Goal: Information Seeking & Learning: Compare options

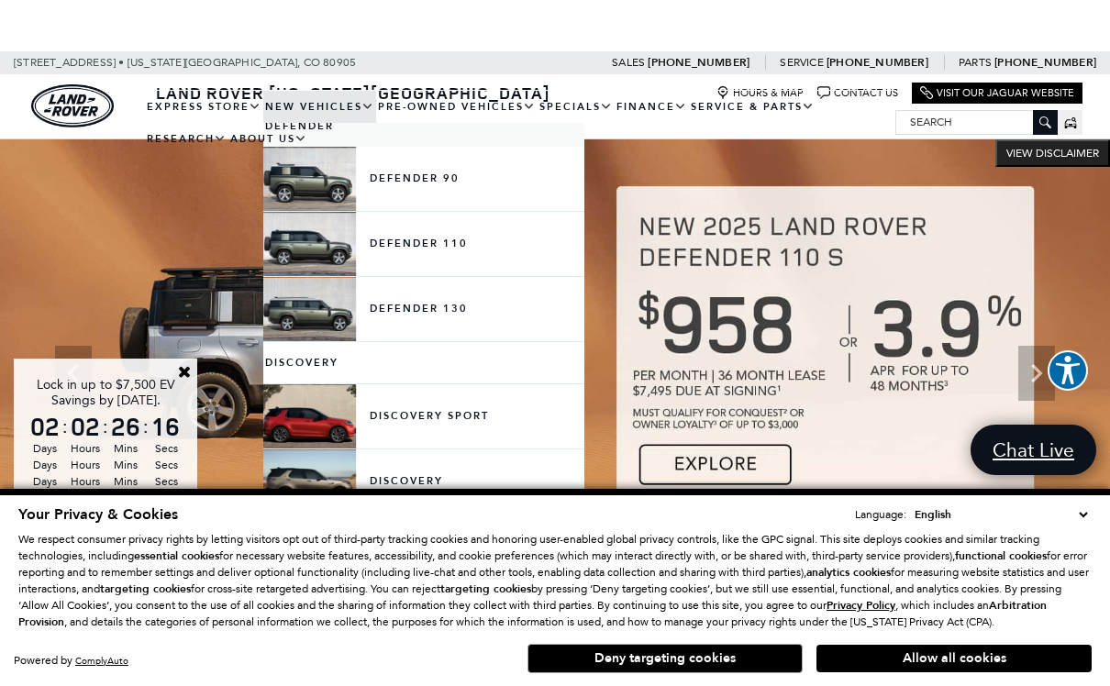
scroll to position [367, 0]
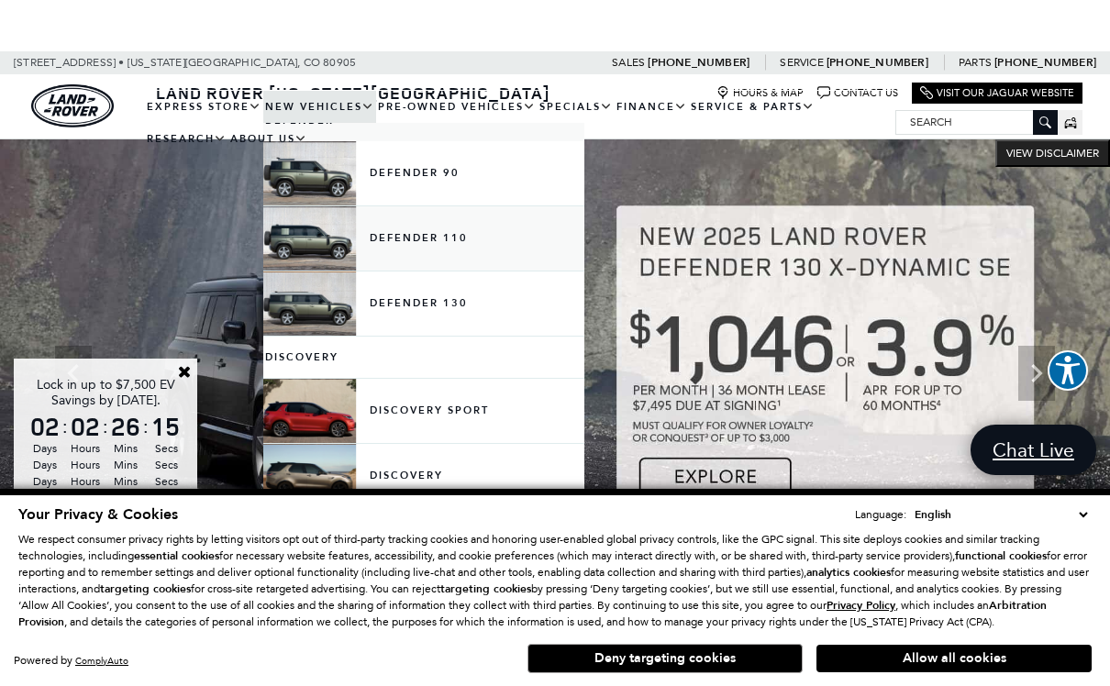
click at [345, 259] on link "Defender 110" at bounding box center [423, 238] width 321 height 64
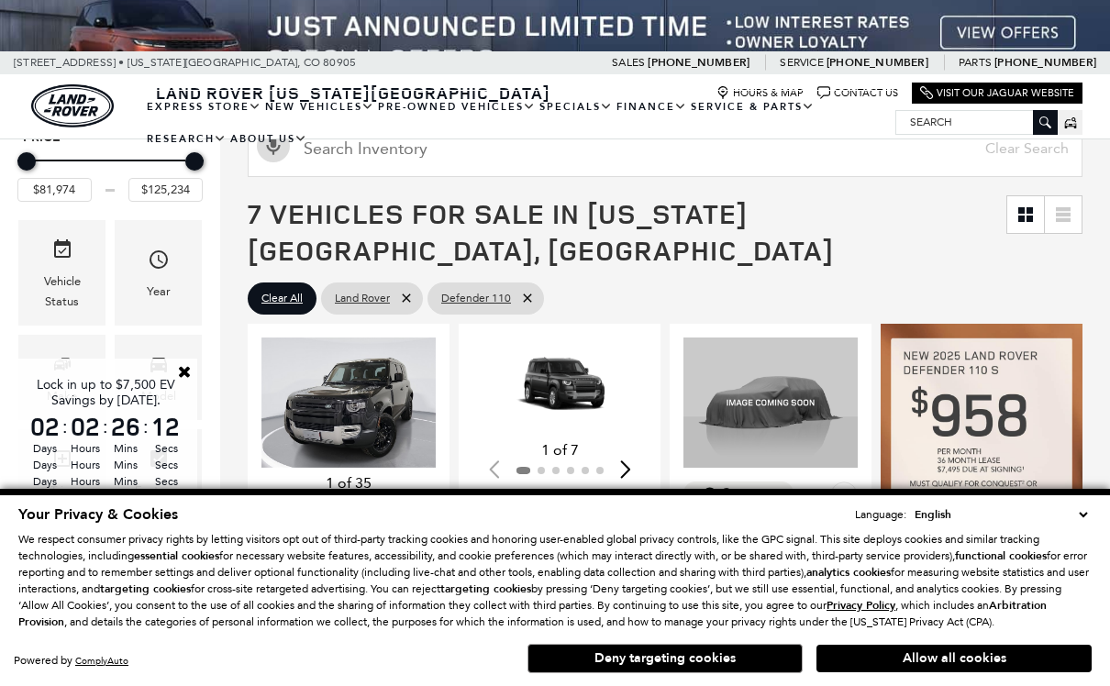
scroll to position [169, 0]
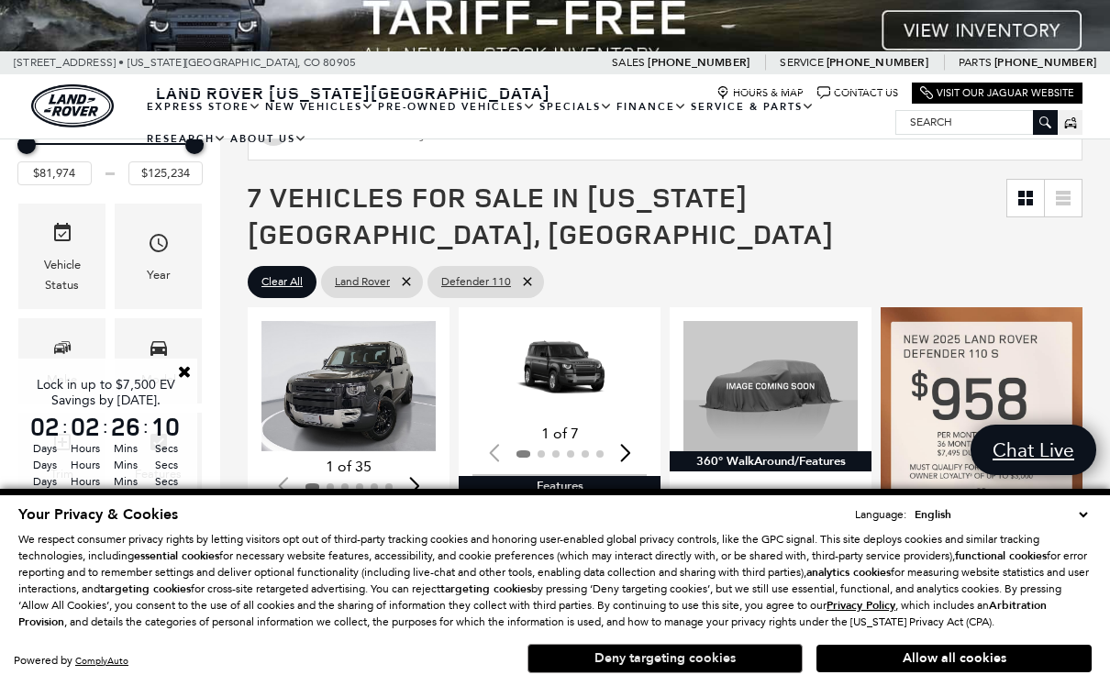
click at [751, 673] on button "Deny targeting cookies" at bounding box center [664, 658] width 275 height 29
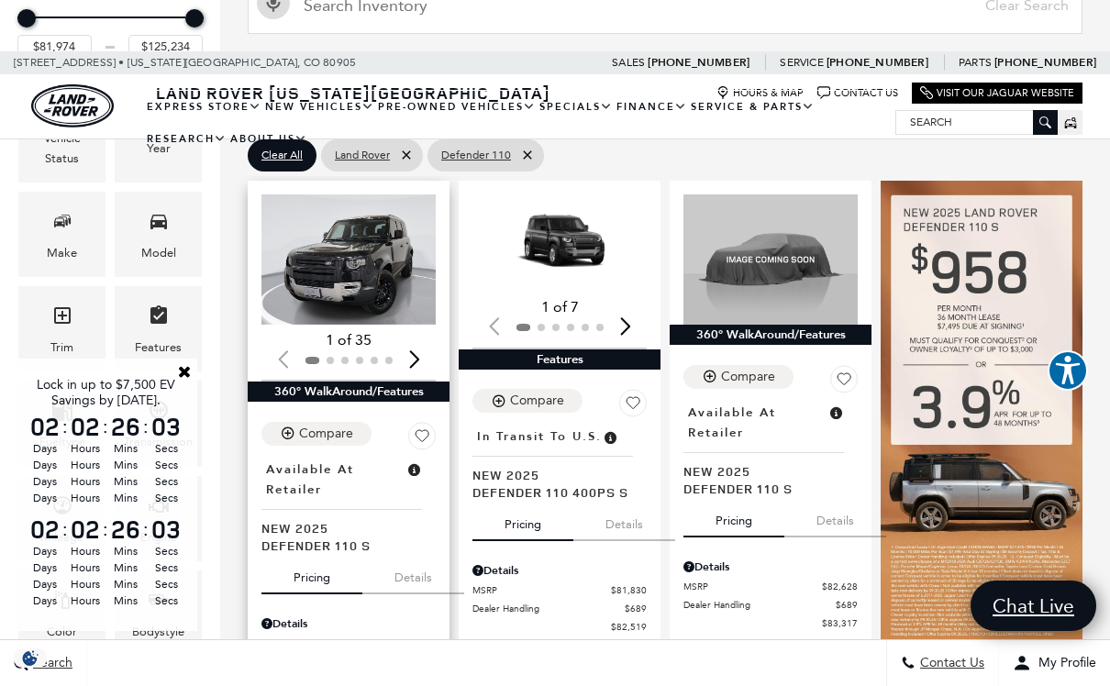
scroll to position [296, 0]
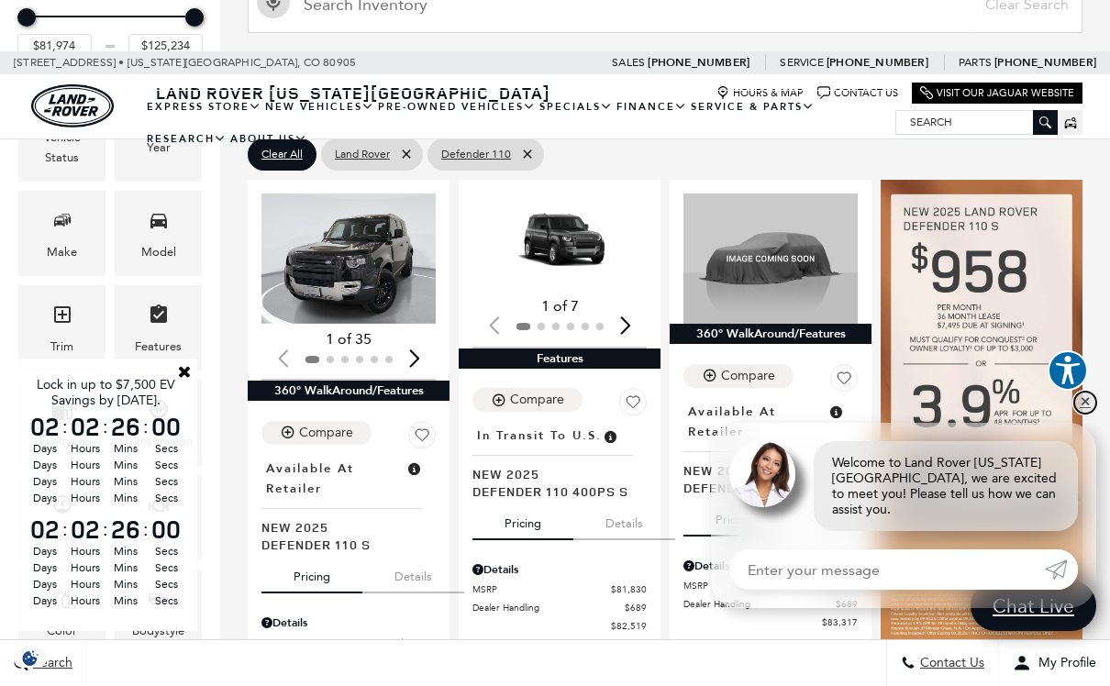
click at [1087, 414] on link "✕" at bounding box center [1085, 403] width 22 height 22
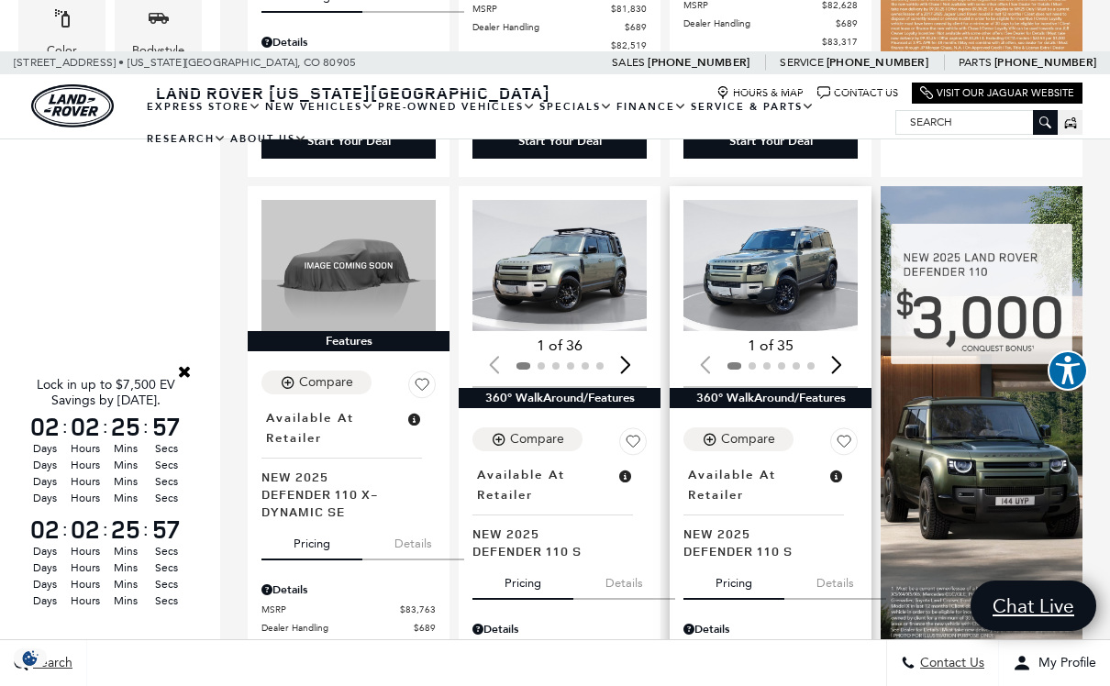
scroll to position [875, 0]
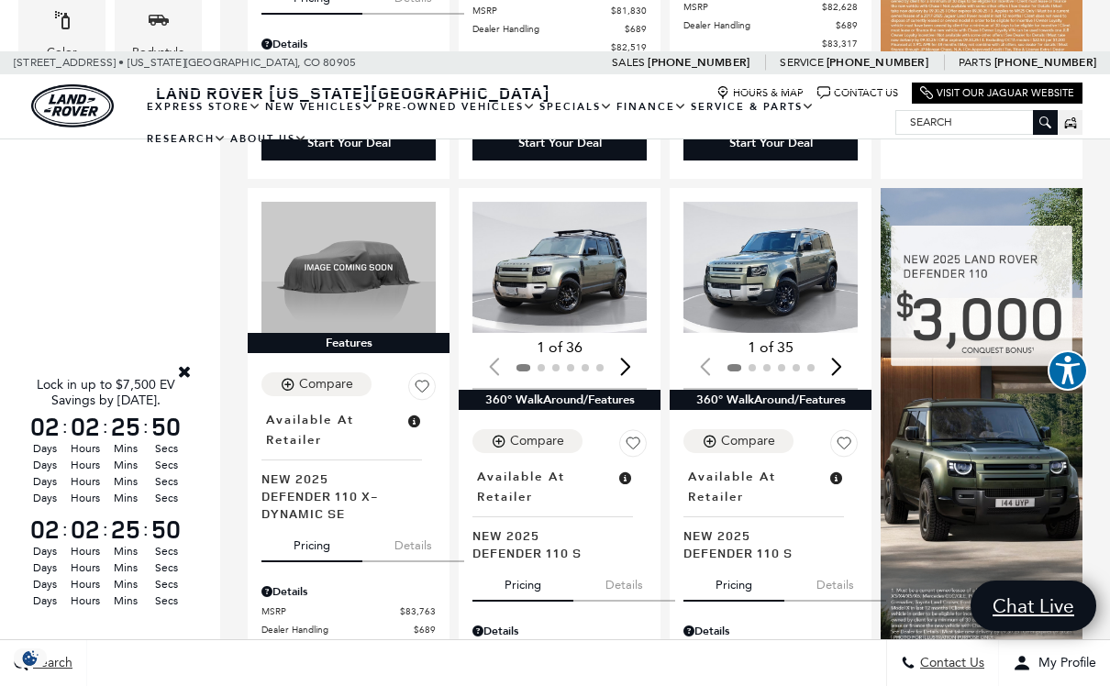
click at [187, 380] on link "Close" at bounding box center [184, 371] width 17 height 17
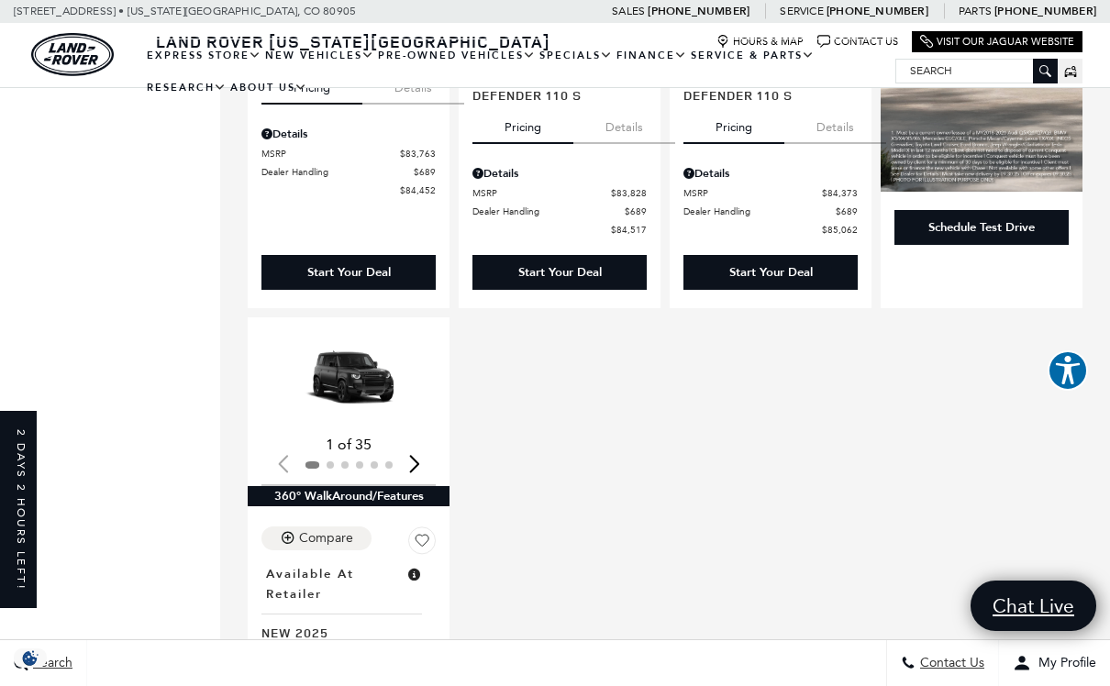
scroll to position [1276, 0]
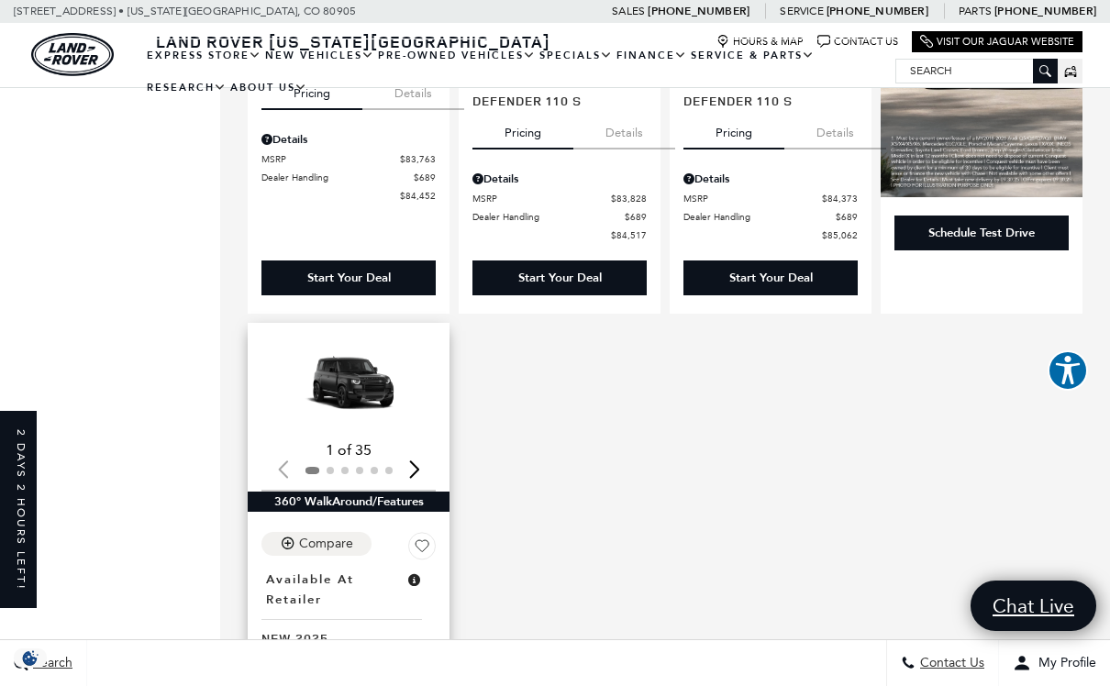
click at [415, 448] on div "Next slide" at bounding box center [414, 468] width 25 height 40
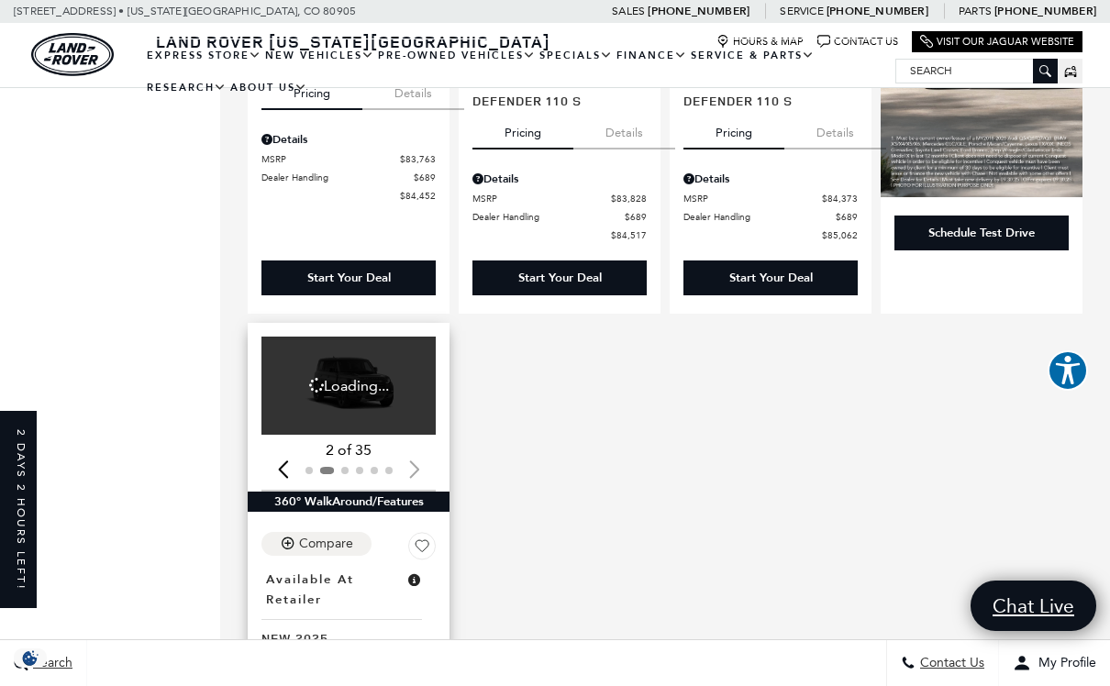
click at [415, 460] on div at bounding box center [348, 470] width 174 height 20
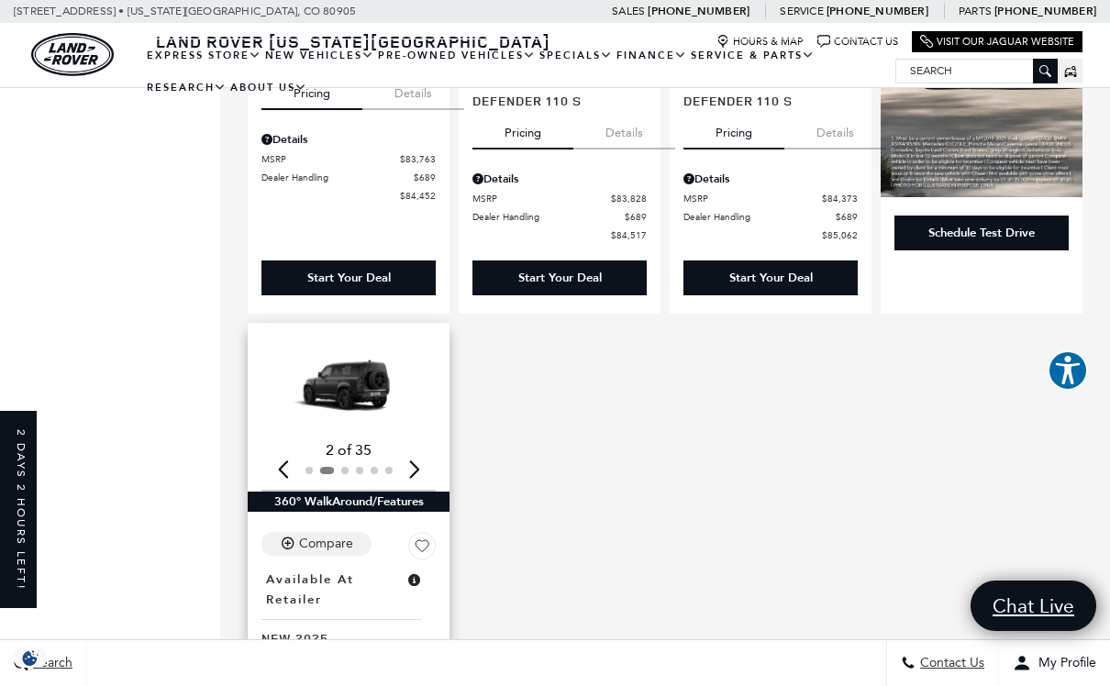
click at [415, 448] on div "Next slide" at bounding box center [414, 468] width 25 height 40
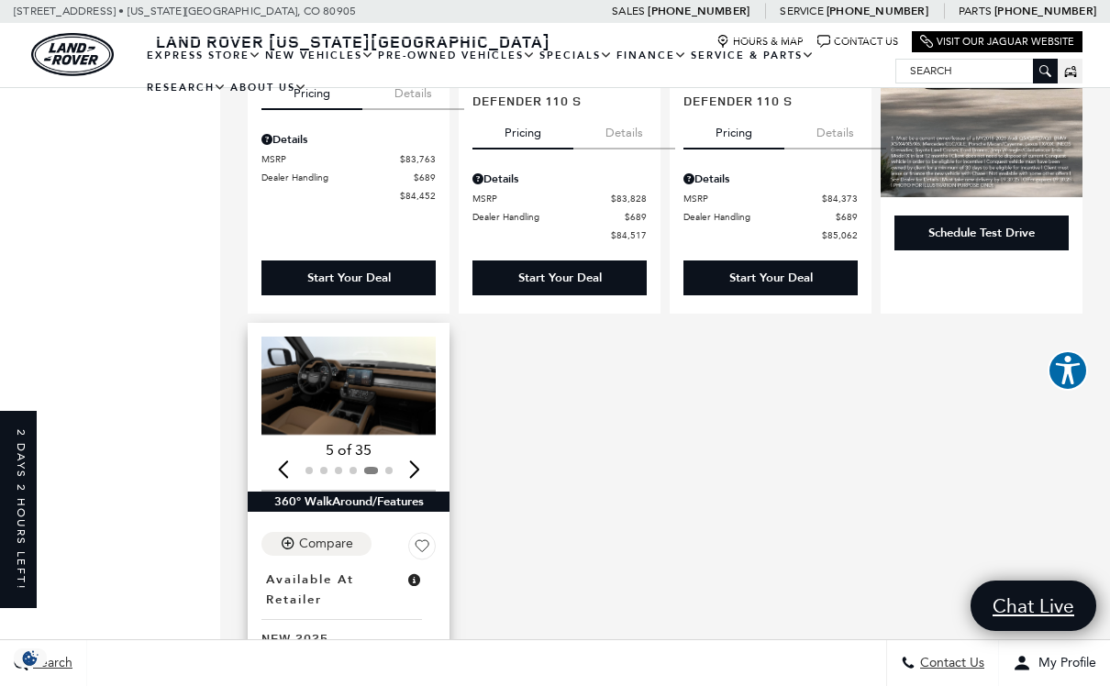
click at [415, 448] on div "Next slide" at bounding box center [414, 468] width 25 height 40
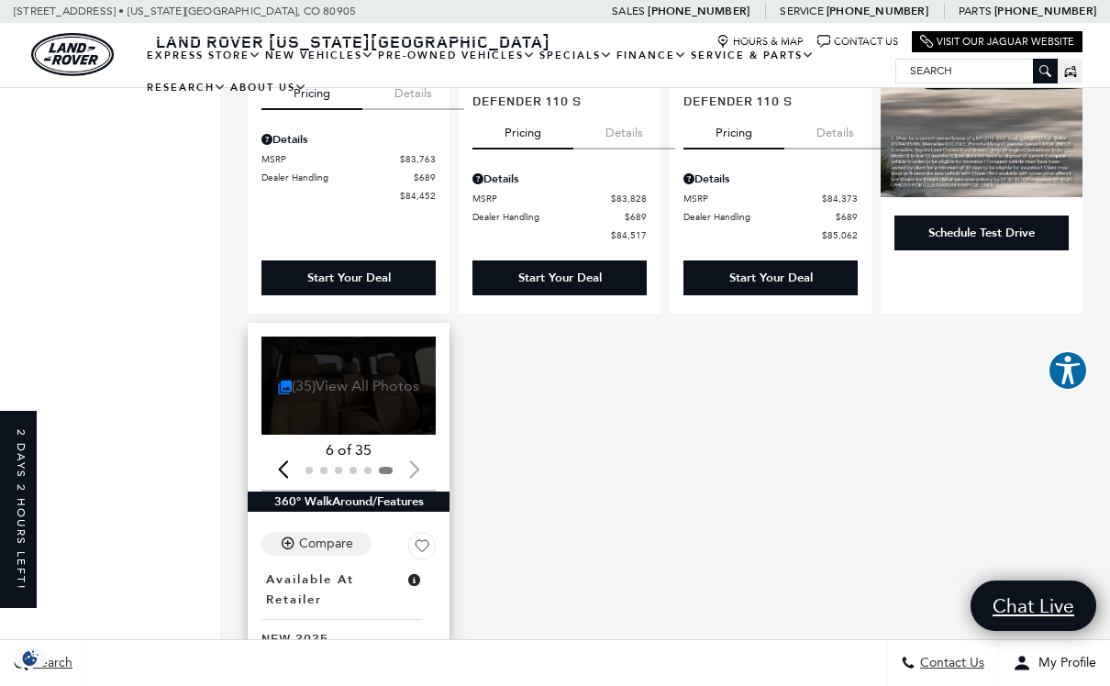
click at [326, 377] on link "(35) View All Photos" at bounding box center [349, 385] width 142 height 17
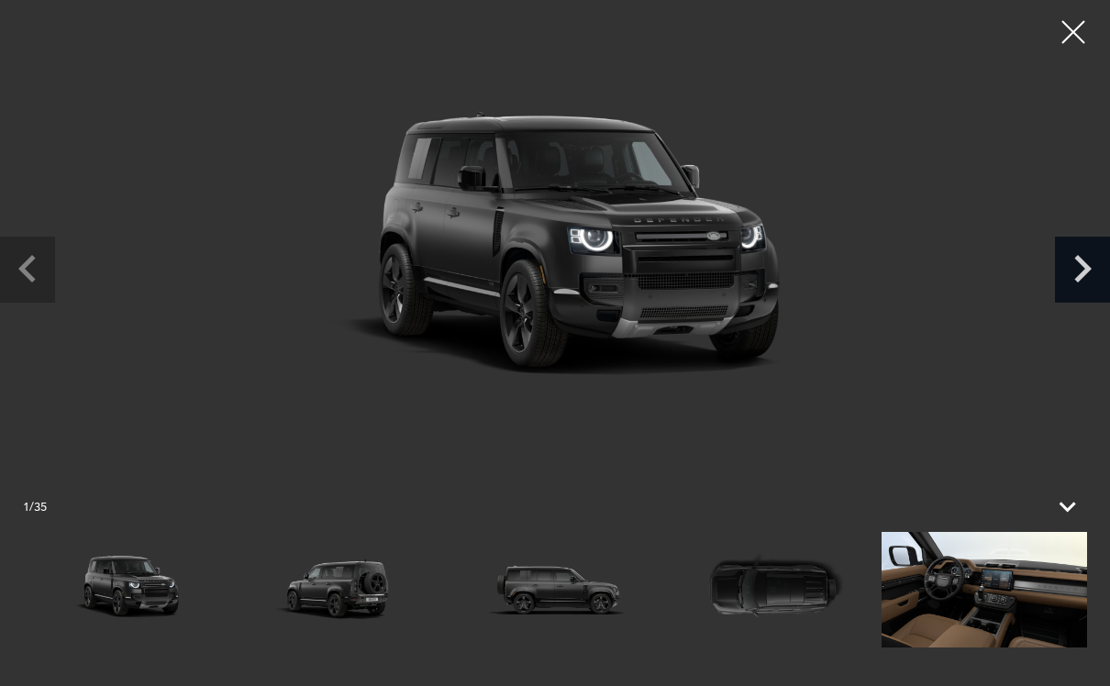
click at [1082, 274] on icon "Next slide" at bounding box center [1082, 269] width 17 height 28
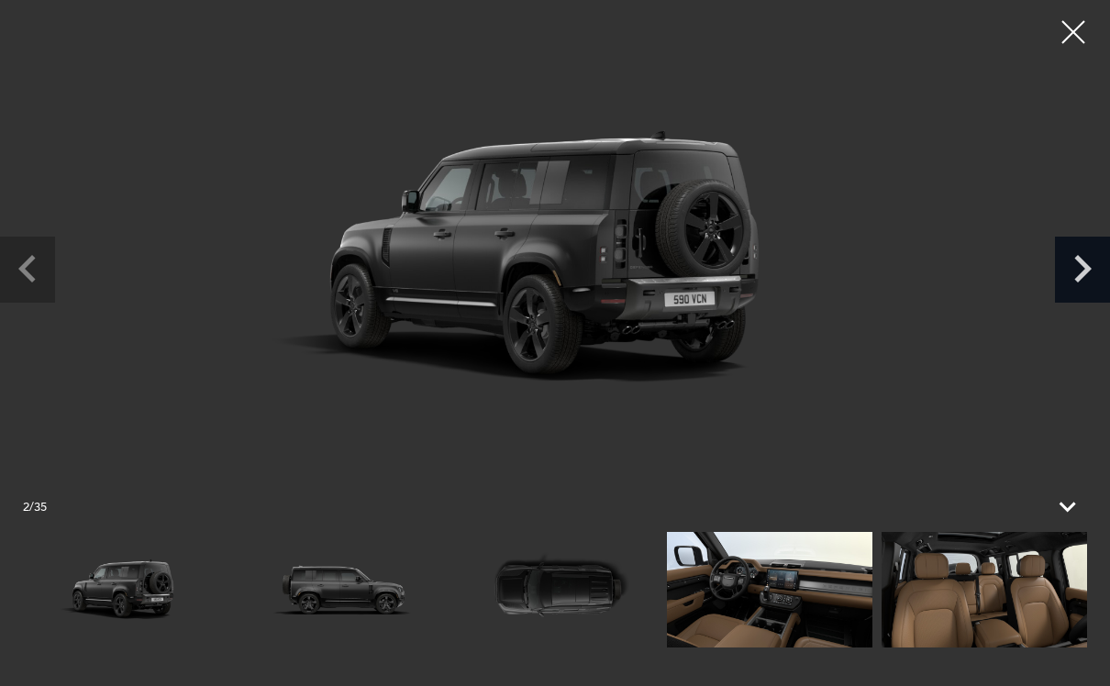
click at [1082, 274] on icon "Next slide" at bounding box center [1082, 269] width 17 height 28
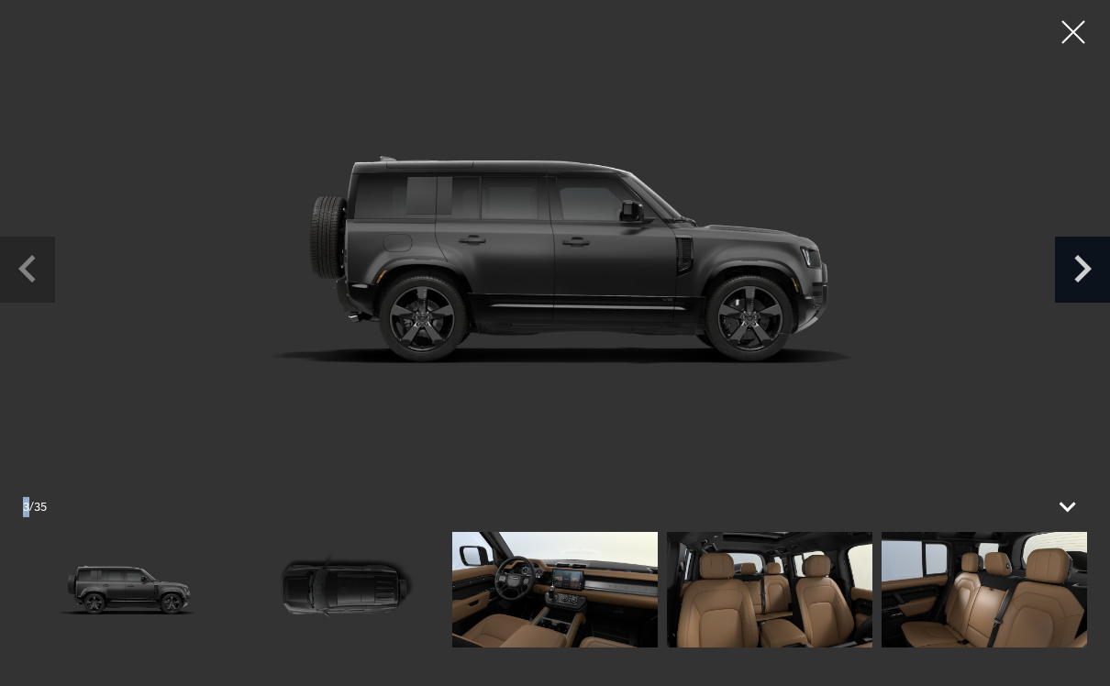
click at [1082, 274] on icon "Next slide" at bounding box center [1082, 269] width 17 height 28
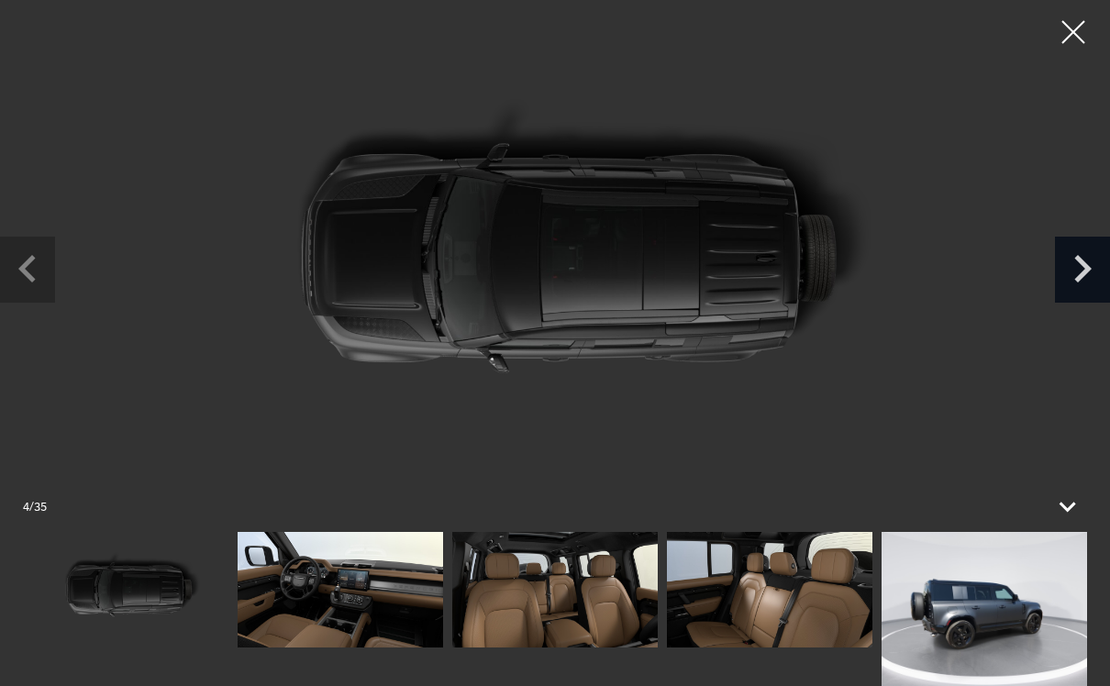
click at [1082, 274] on icon "Next slide" at bounding box center [1082, 269] width 17 height 28
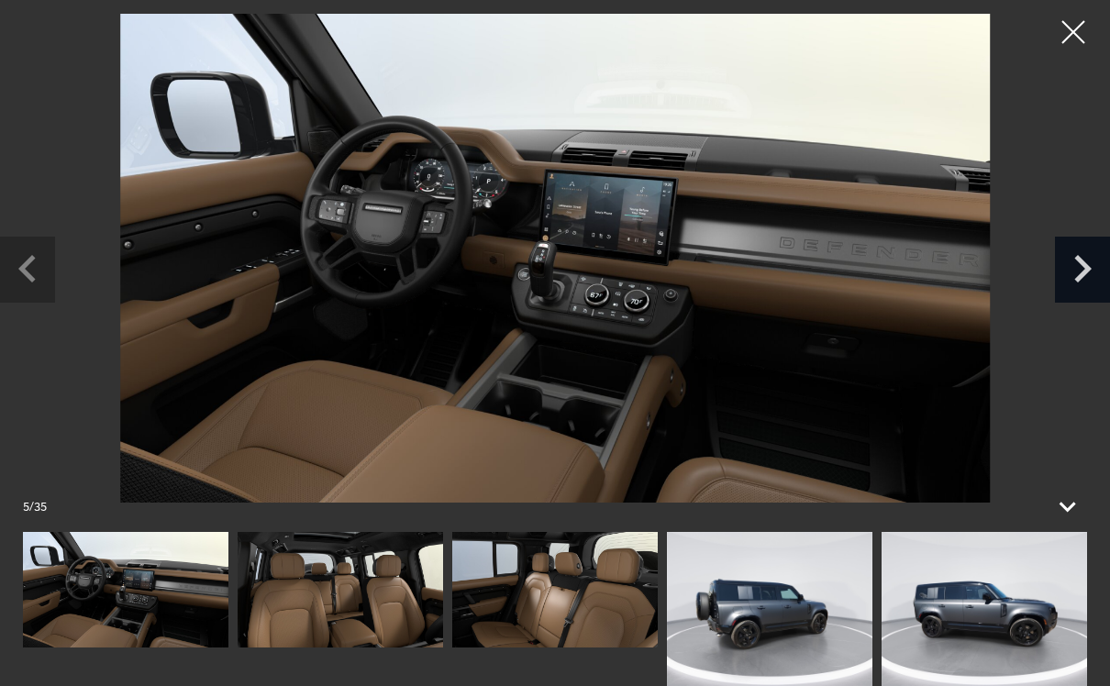
click at [1082, 274] on icon "Next slide" at bounding box center [1082, 269] width 17 height 28
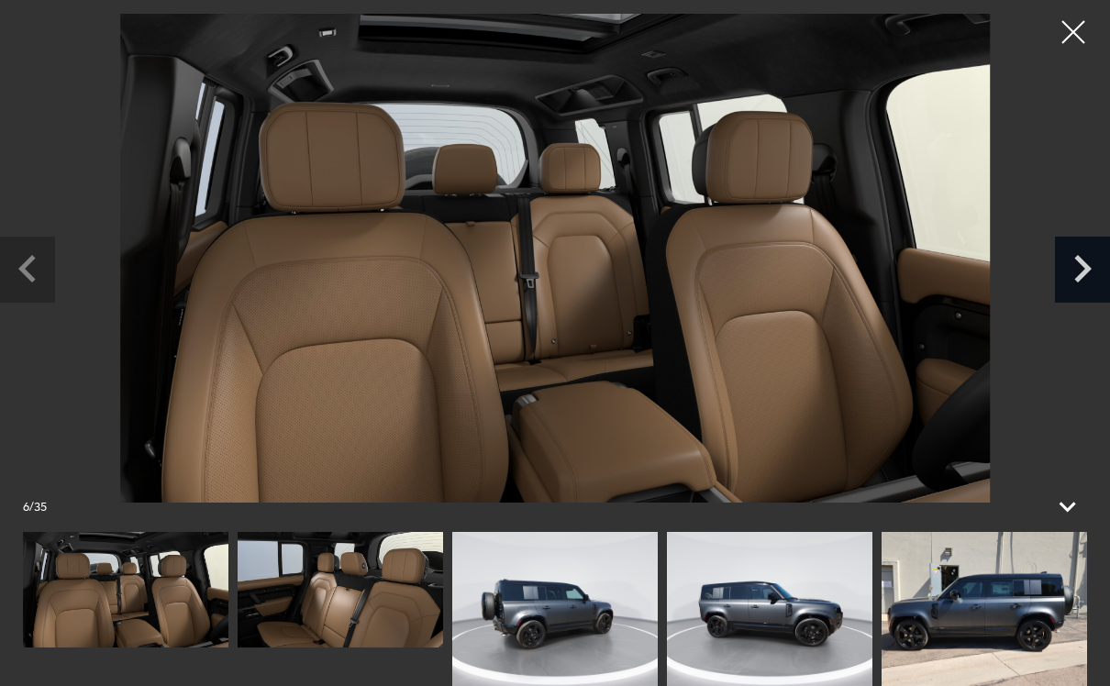
click at [1082, 274] on icon "Next slide" at bounding box center [1082, 269] width 17 height 28
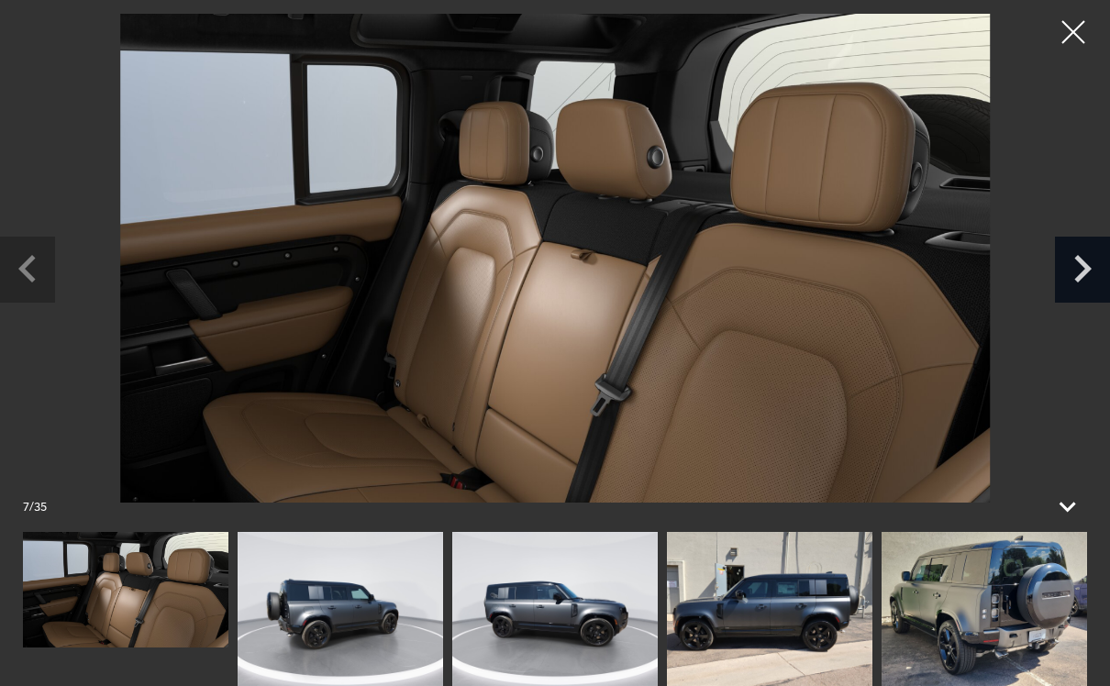
click at [1082, 274] on icon "Next slide" at bounding box center [1082, 269] width 17 height 28
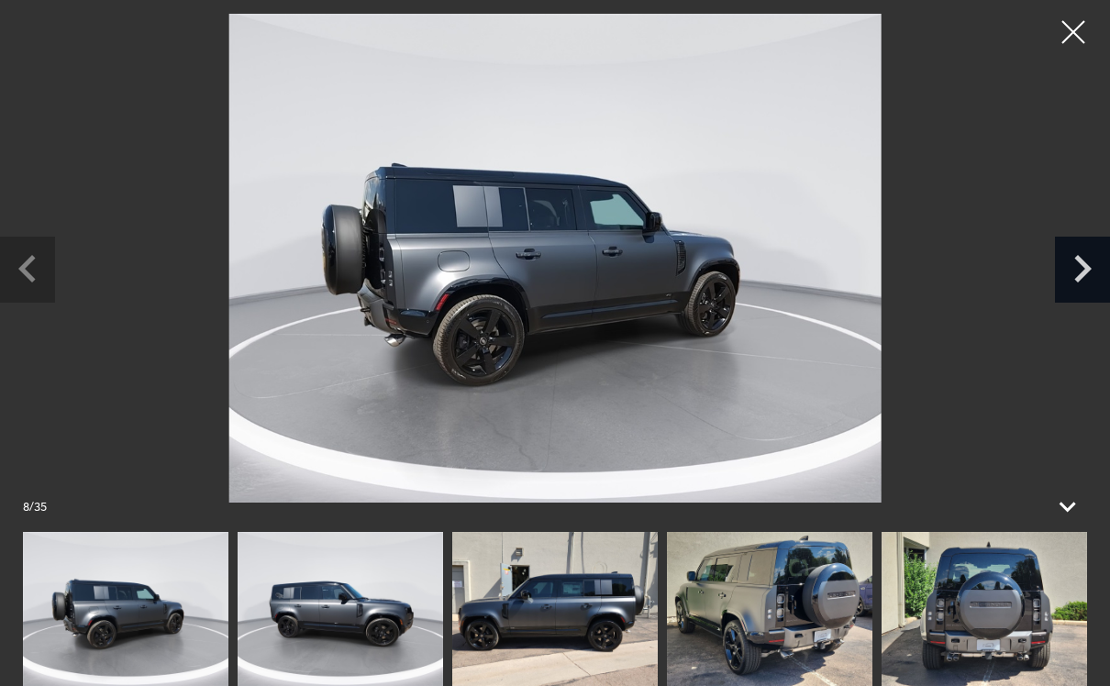
click at [1082, 274] on icon "Next slide" at bounding box center [1082, 269] width 17 height 28
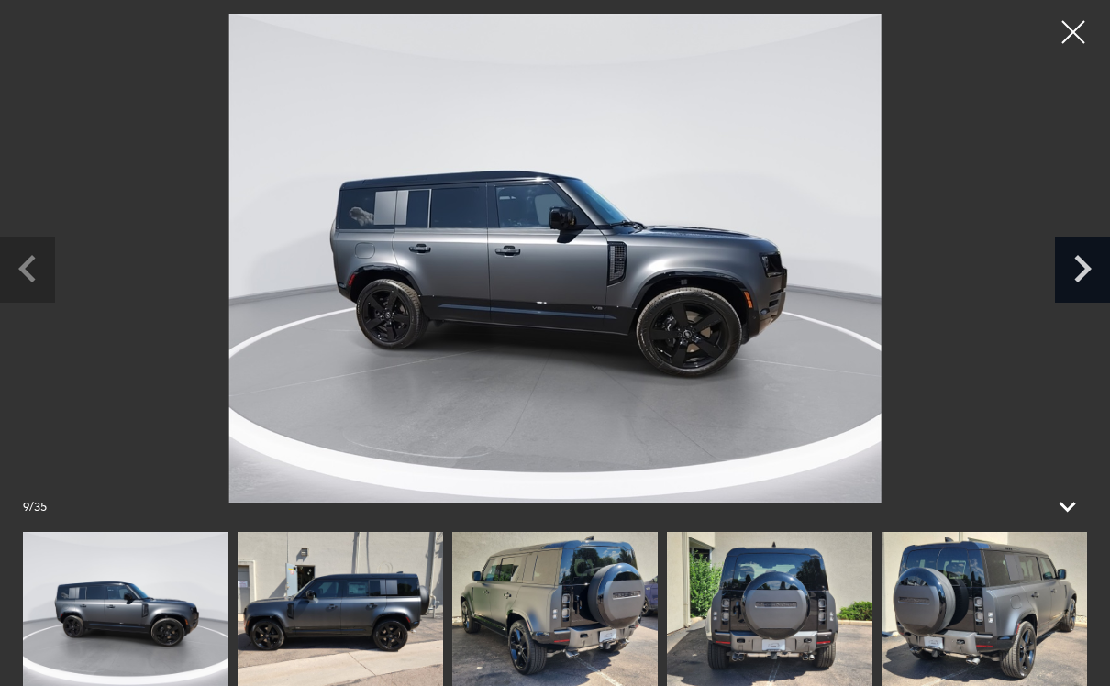
click at [1082, 274] on icon "Next slide" at bounding box center [1082, 269] width 17 height 28
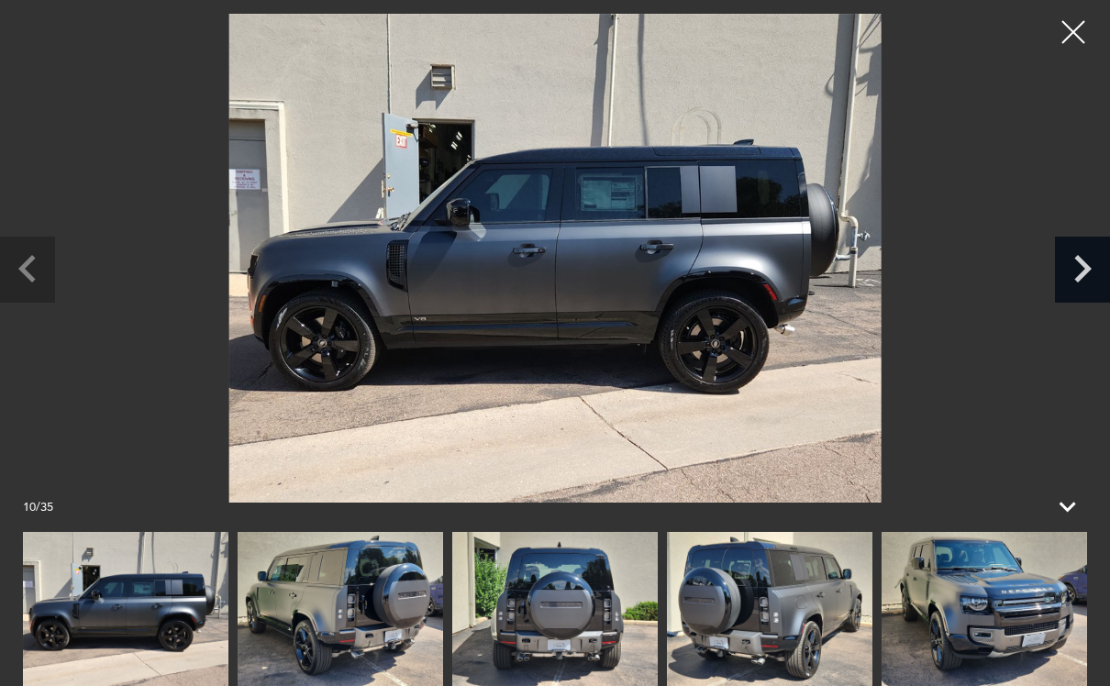
click at [1082, 274] on icon "Next slide" at bounding box center [1082, 269] width 17 height 28
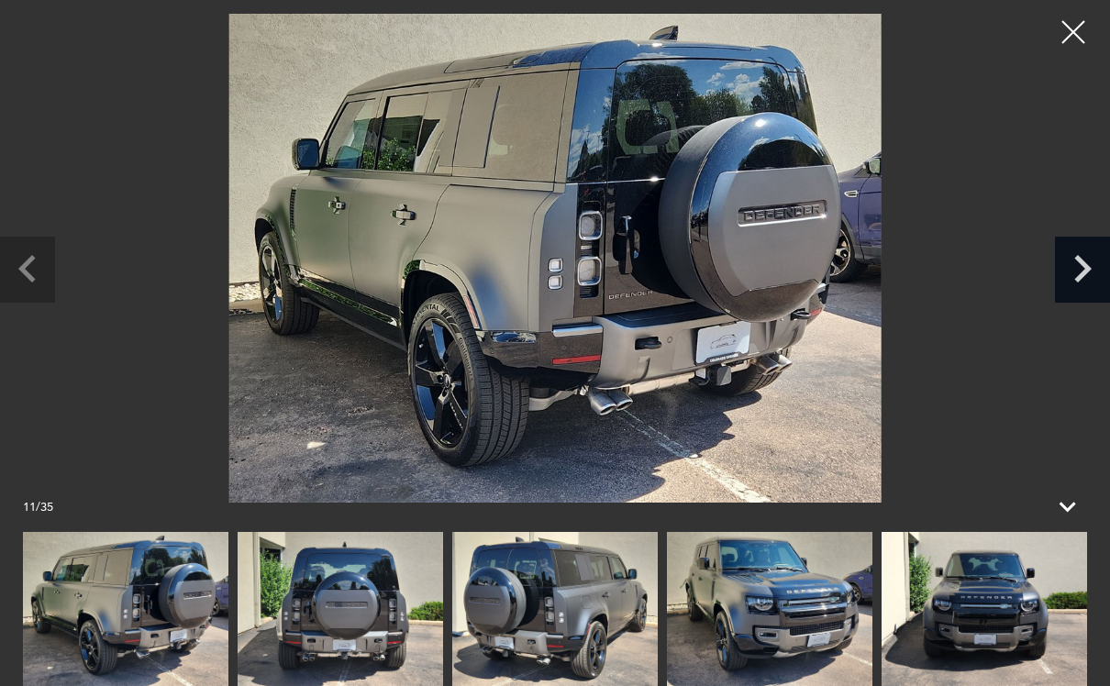
click at [1082, 275] on icon "Next slide" at bounding box center [1082, 269] width 17 height 28
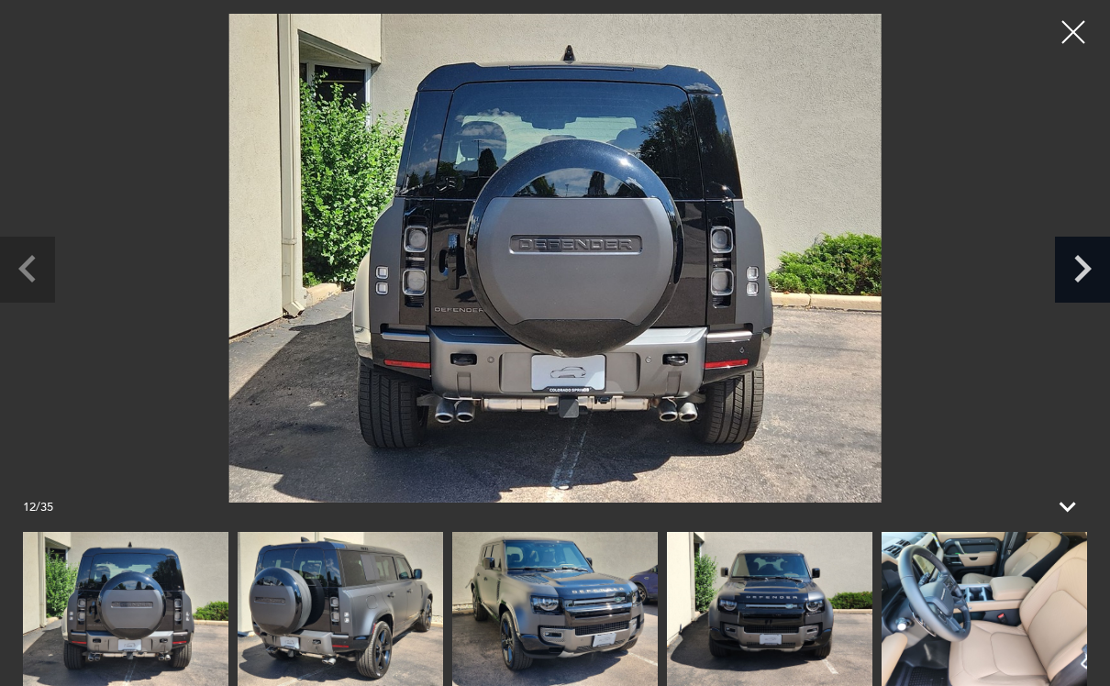
click at [1082, 275] on icon "Next slide" at bounding box center [1082, 269] width 17 height 28
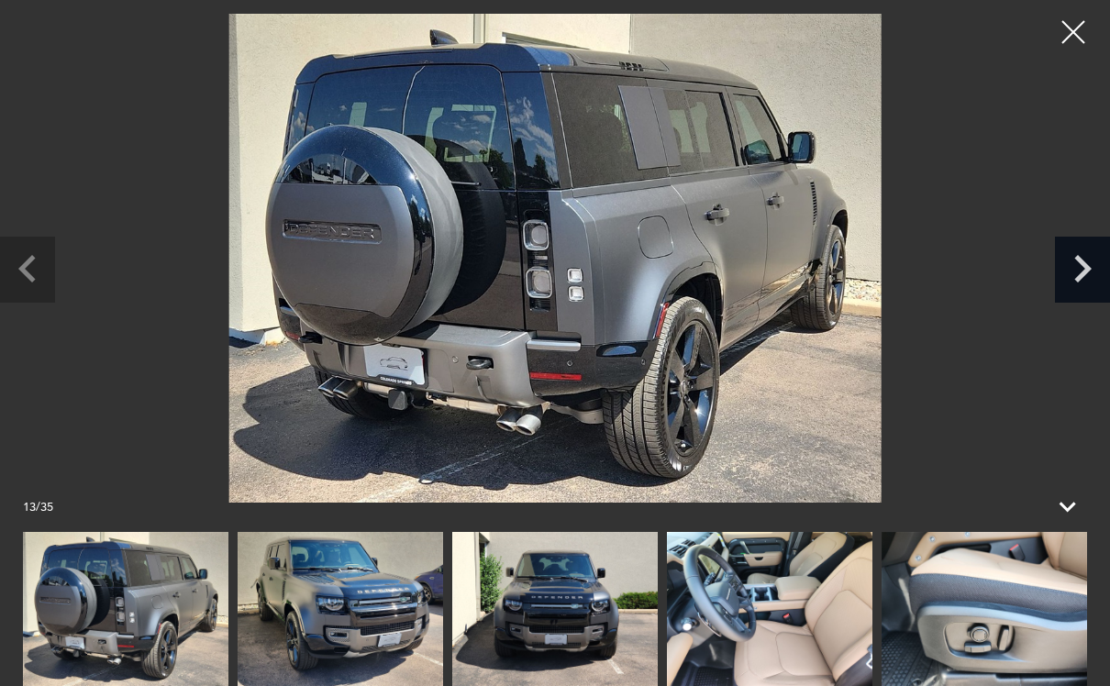
click at [1082, 275] on icon "Next slide" at bounding box center [1082, 269] width 17 height 28
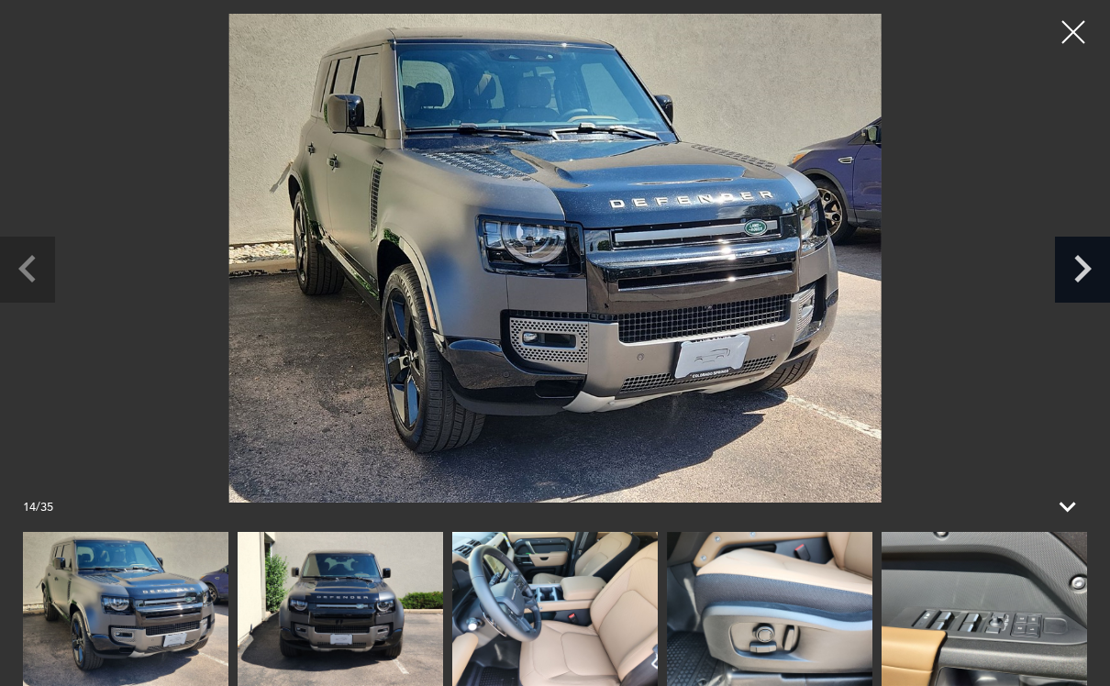
click at [1082, 275] on icon "Next slide" at bounding box center [1082, 269] width 17 height 28
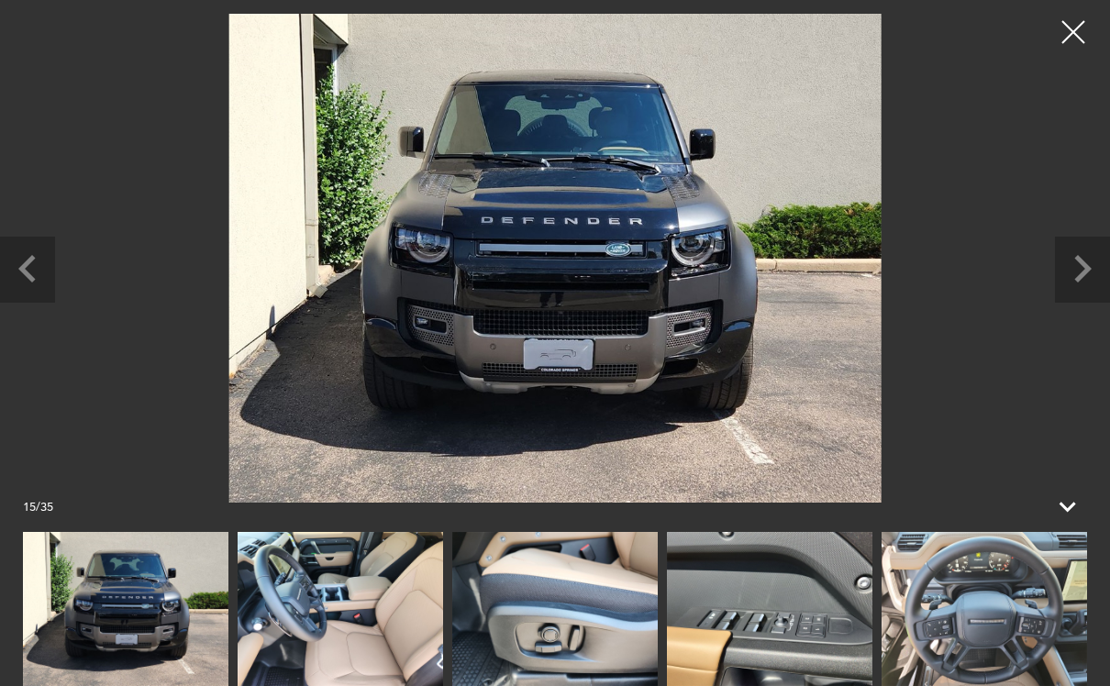
click at [1069, 39] on div at bounding box center [1073, 32] width 46 height 46
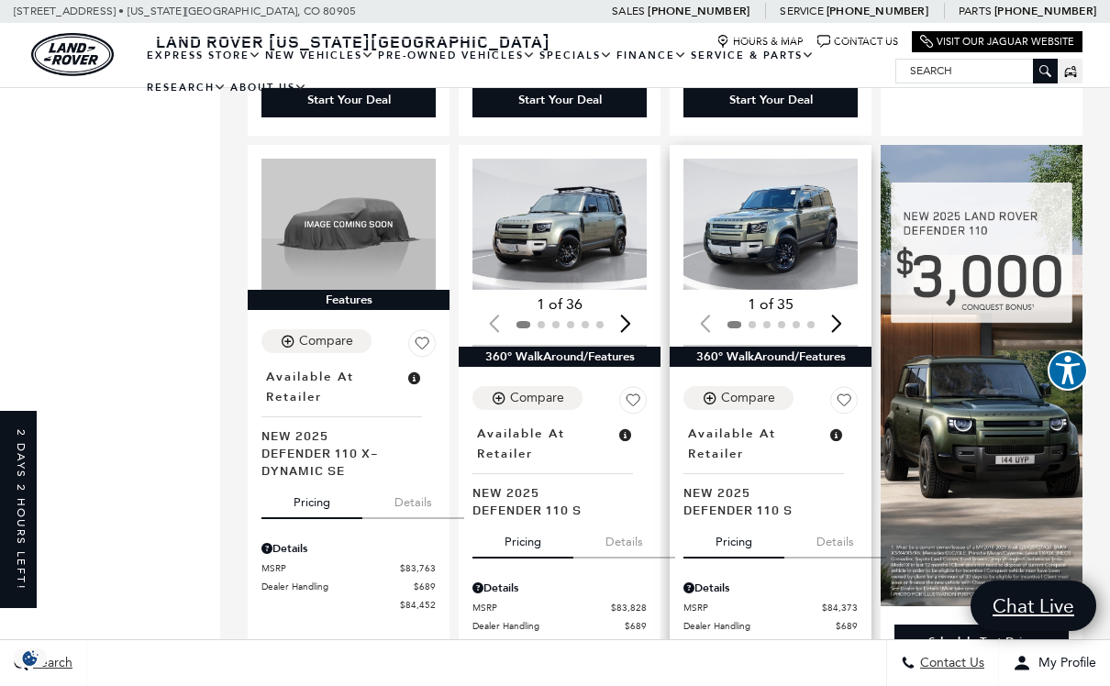
scroll to position [877, 0]
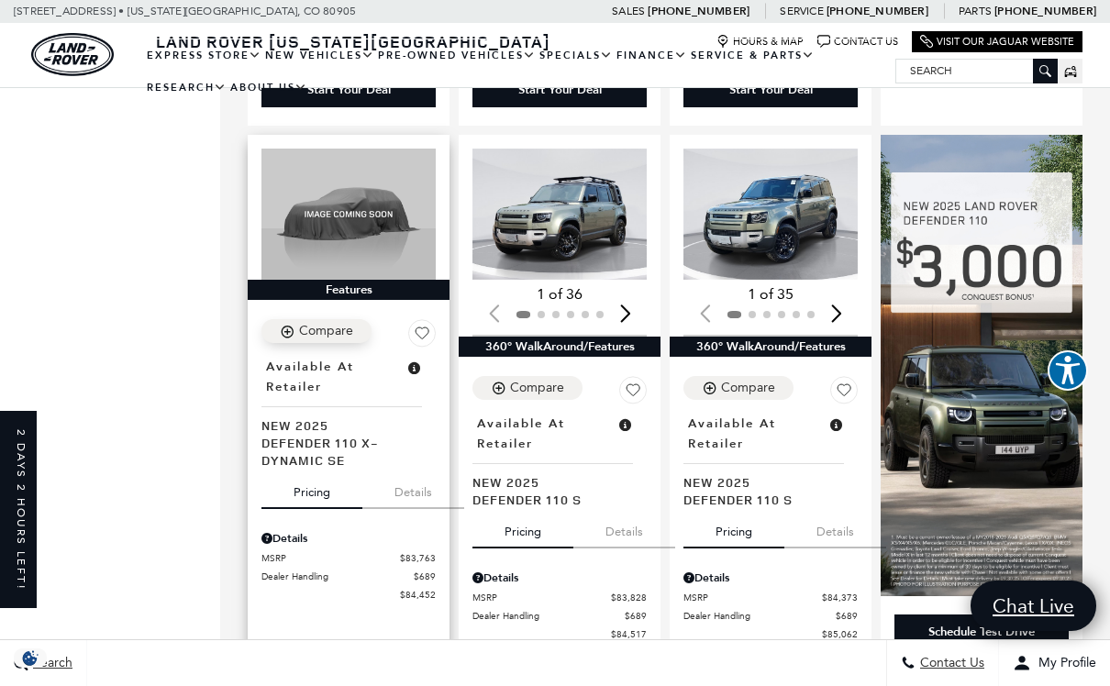
click at [291, 324] on icon "Compare Vehicle" at bounding box center [288, 332] width 16 height 16
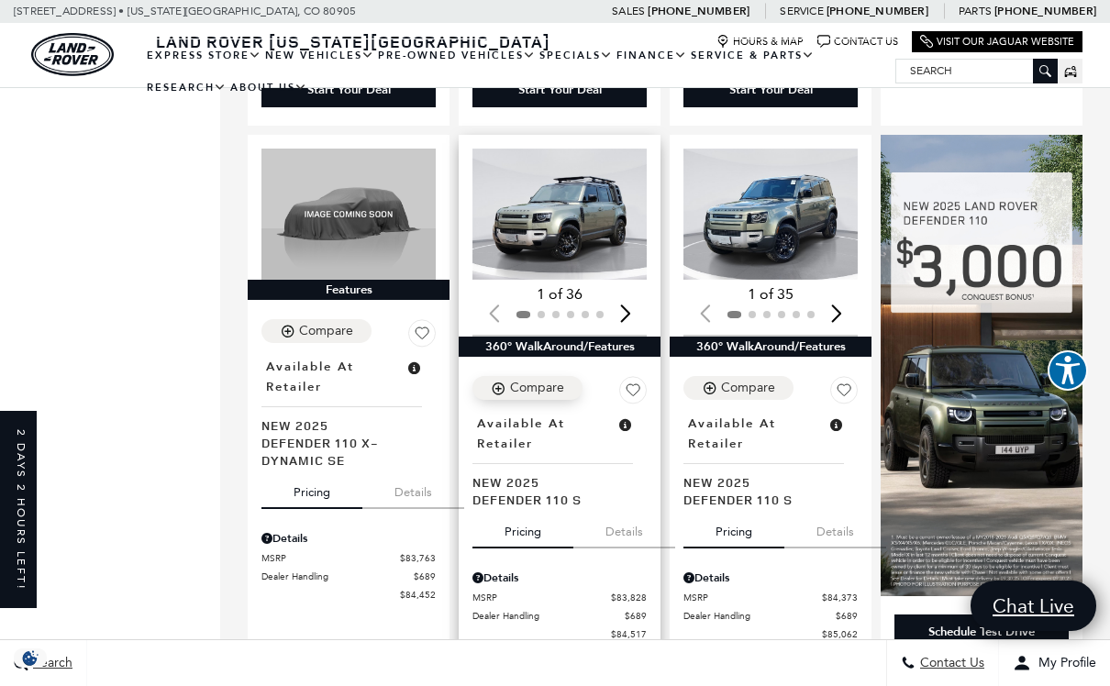
click at [503, 381] on icon "Compare Vehicle" at bounding box center [499, 389] width 16 height 16
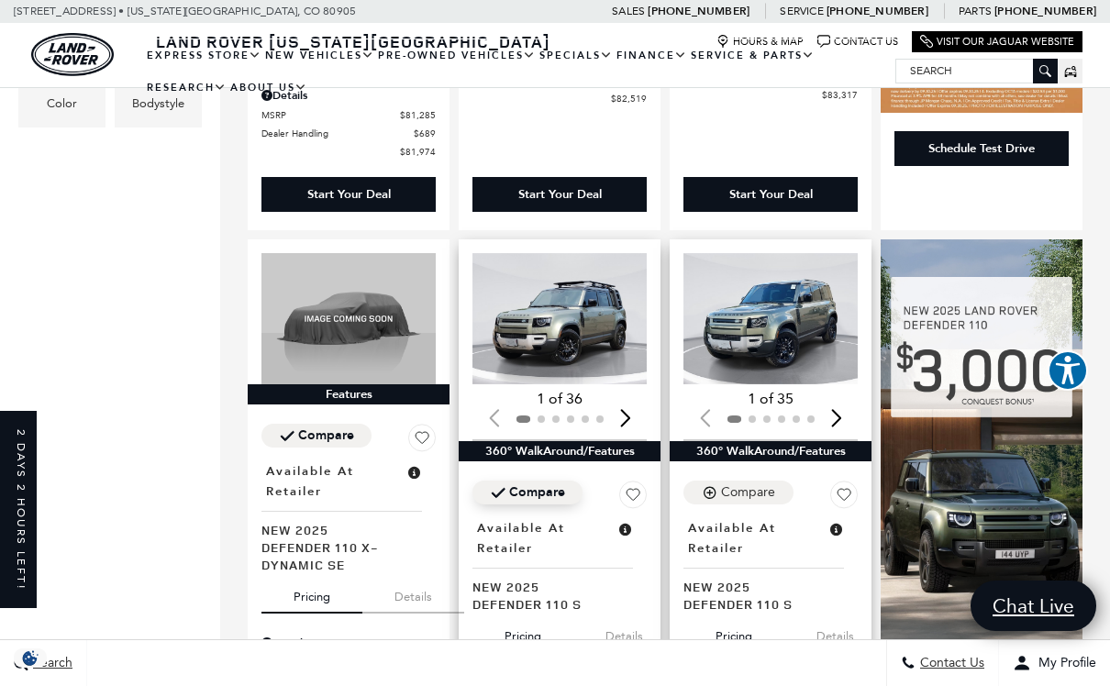
scroll to position [692, 0]
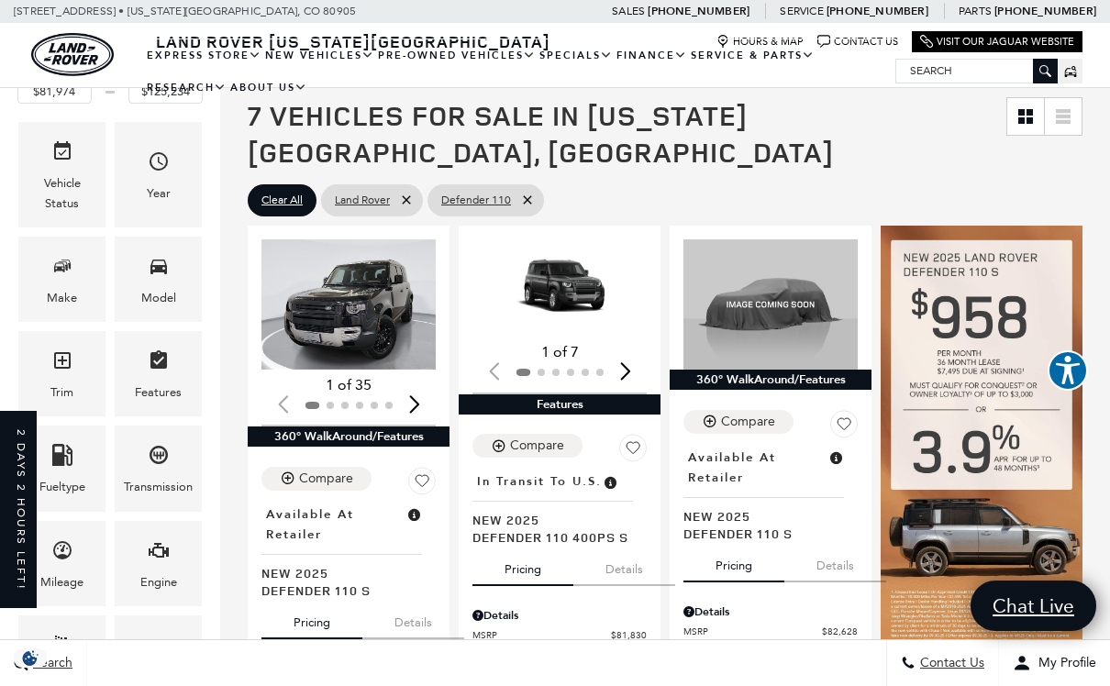
scroll to position [0, 0]
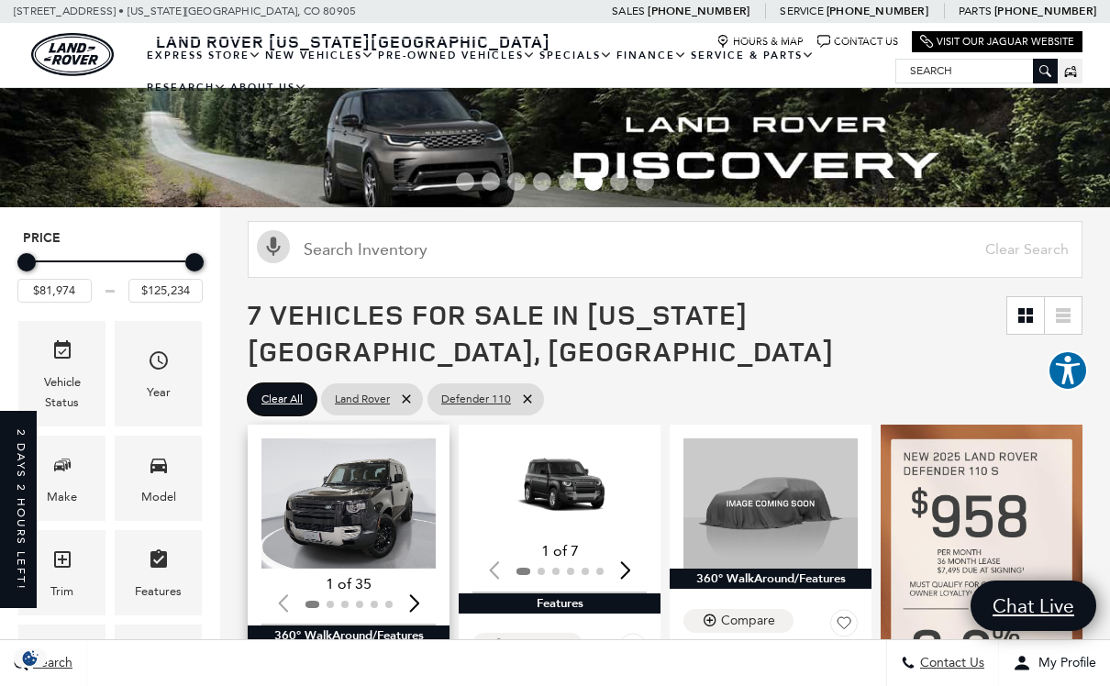
click at [270, 388] on span "Clear All" at bounding box center [281, 399] width 41 height 23
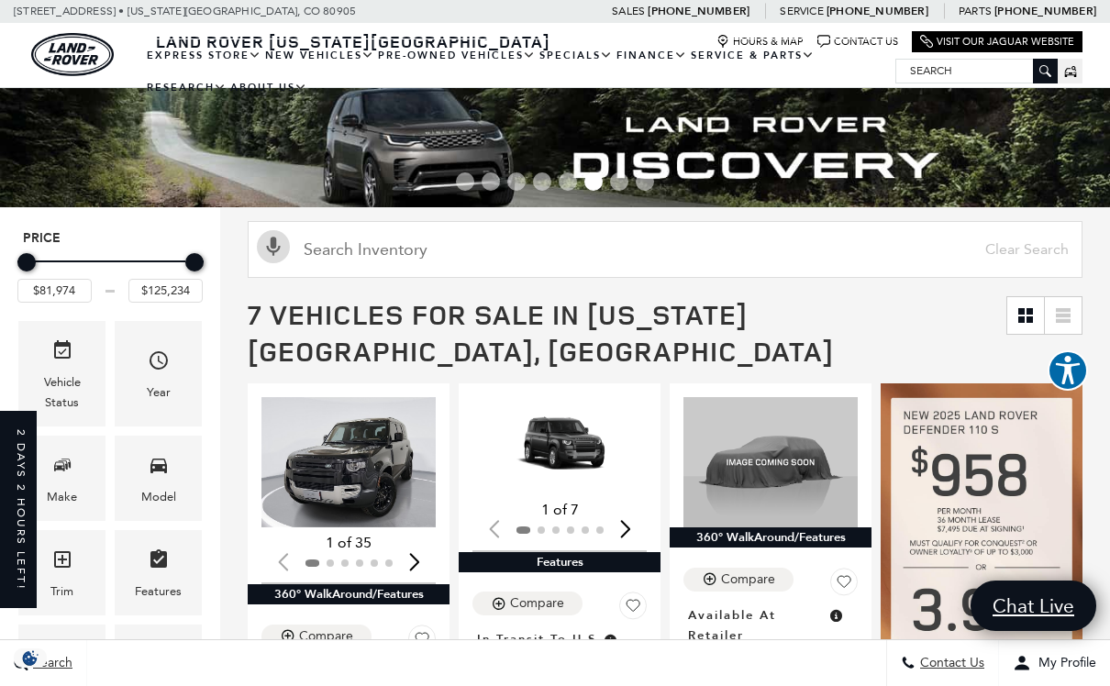
type input "$57,690"
type input "$161,034"
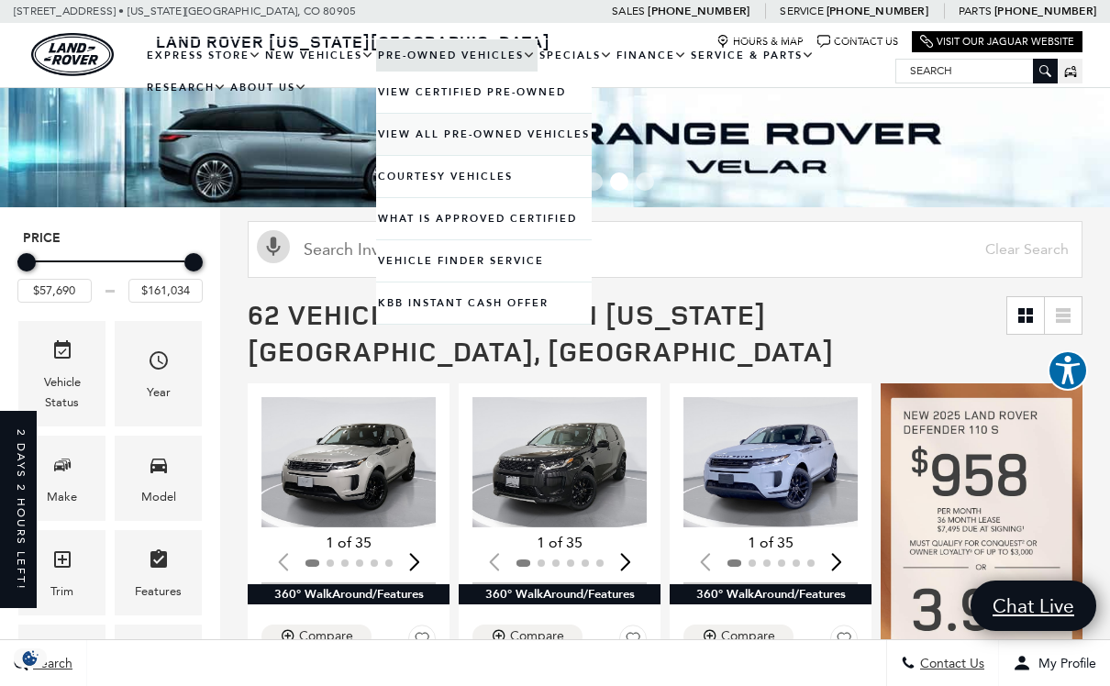
click at [494, 153] on link "View All Pre-Owned Vehicles" at bounding box center [484, 134] width 216 height 41
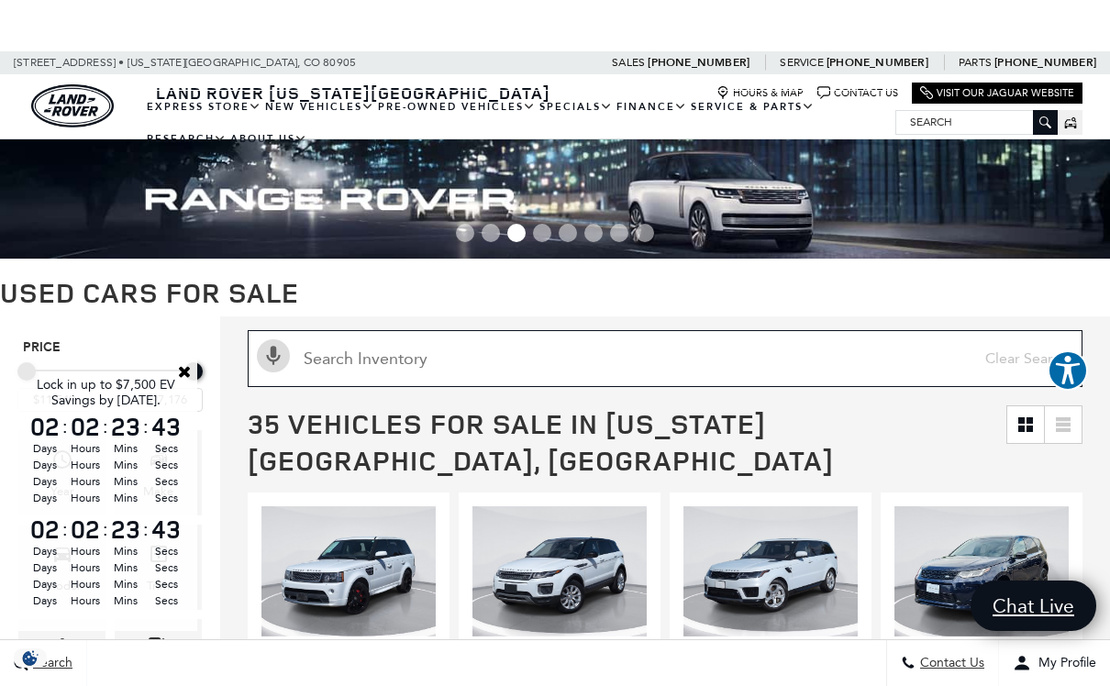
click at [334, 370] on input "Search Inventory" at bounding box center [665, 358] width 835 height 57
type input "Defender"
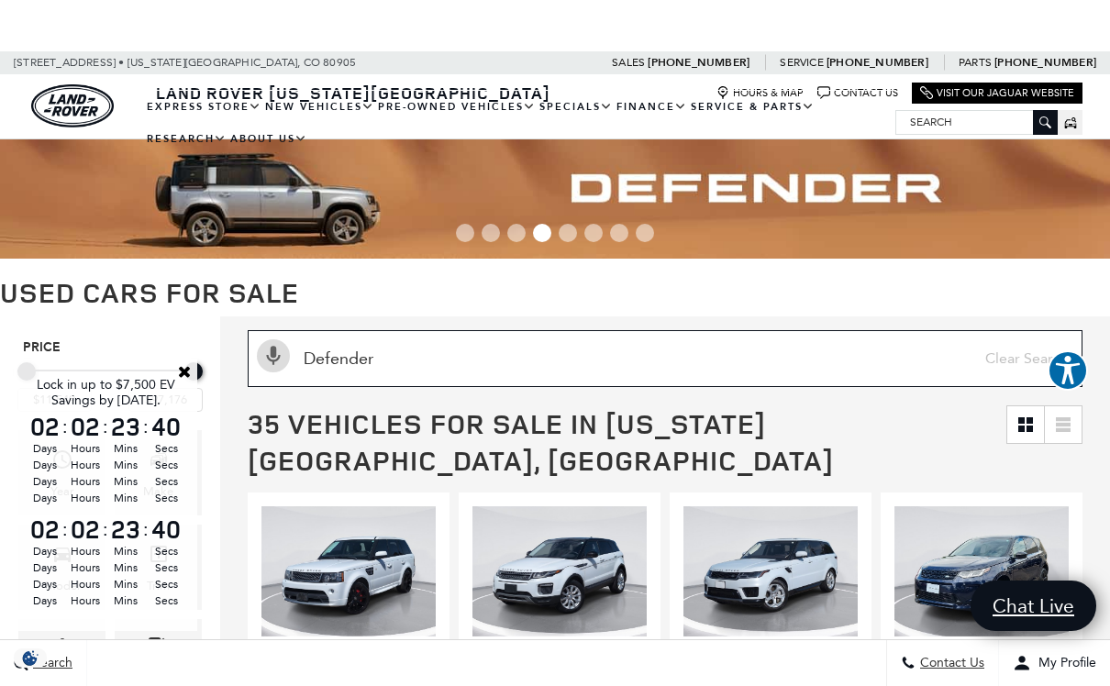
type input "$41,684"
type input "$66,689"
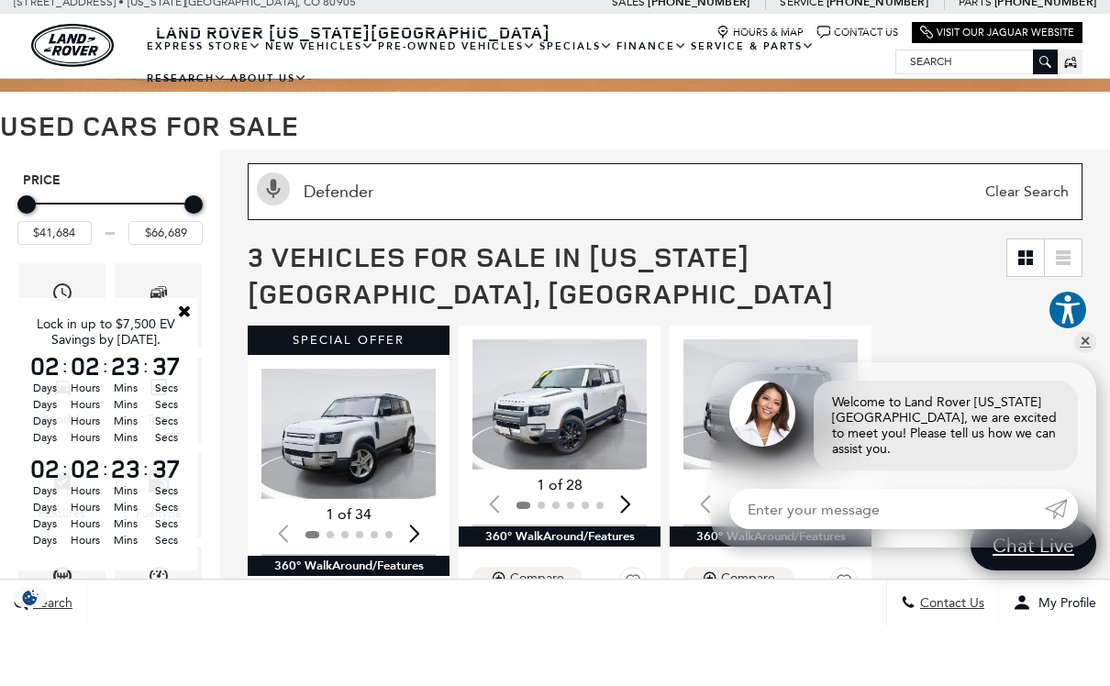
type input "Defender"
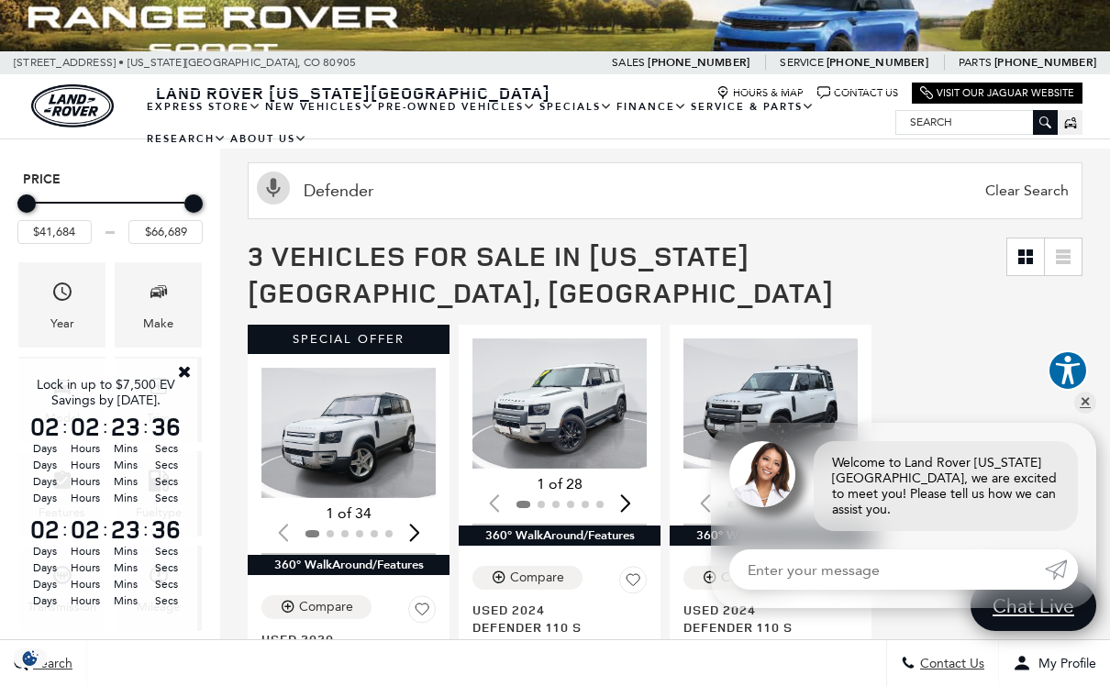
click at [185, 380] on link "Close" at bounding box center [184, 371] width 17 height 17
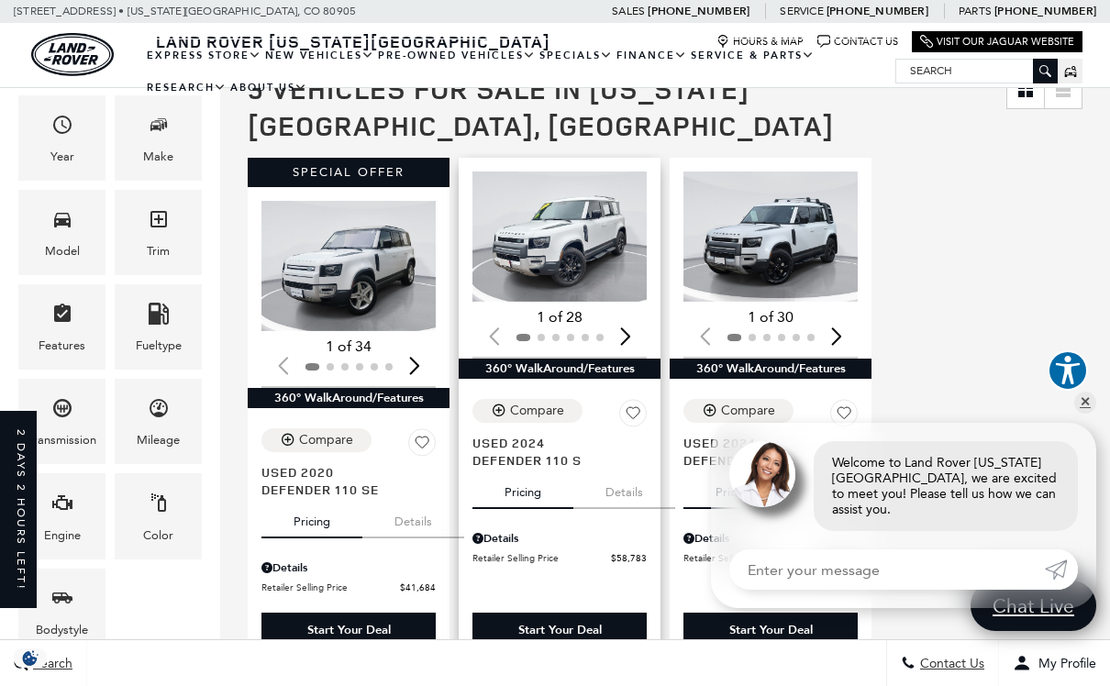
scroll to position [292, 0]
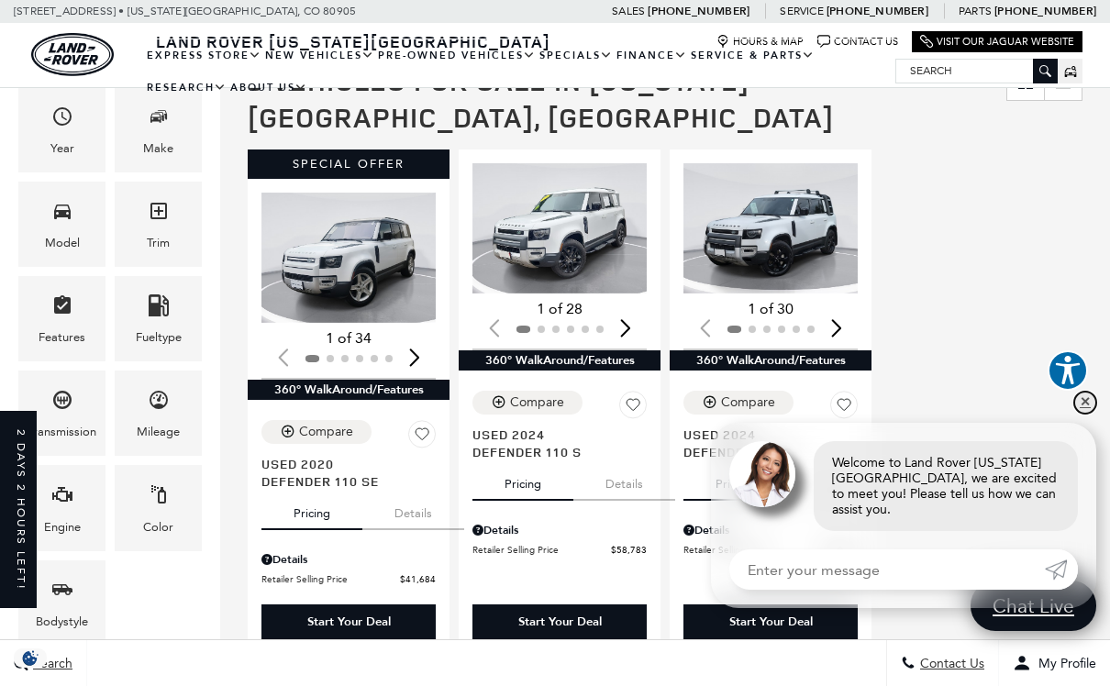
click at [1083, 414] on link "✕" at bounding box center [1085, 403] width 22 height 22
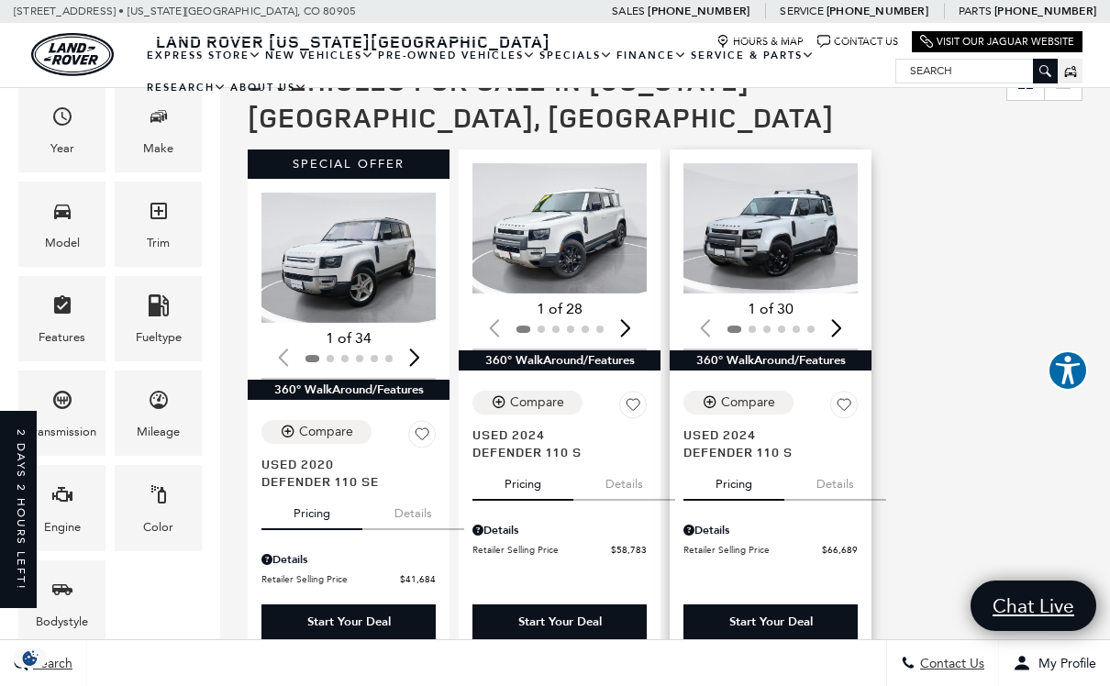
click at [846, 460] on button "Details" at bounding box center [835, 480] width 102 height 40
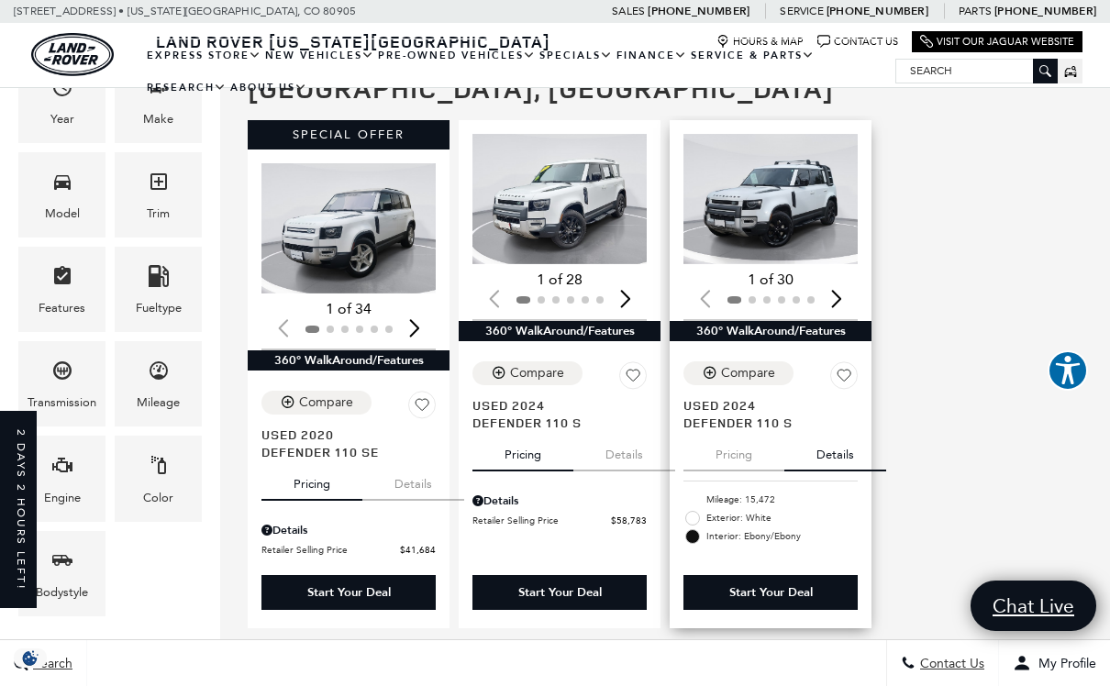
scroll to position [337, 0]
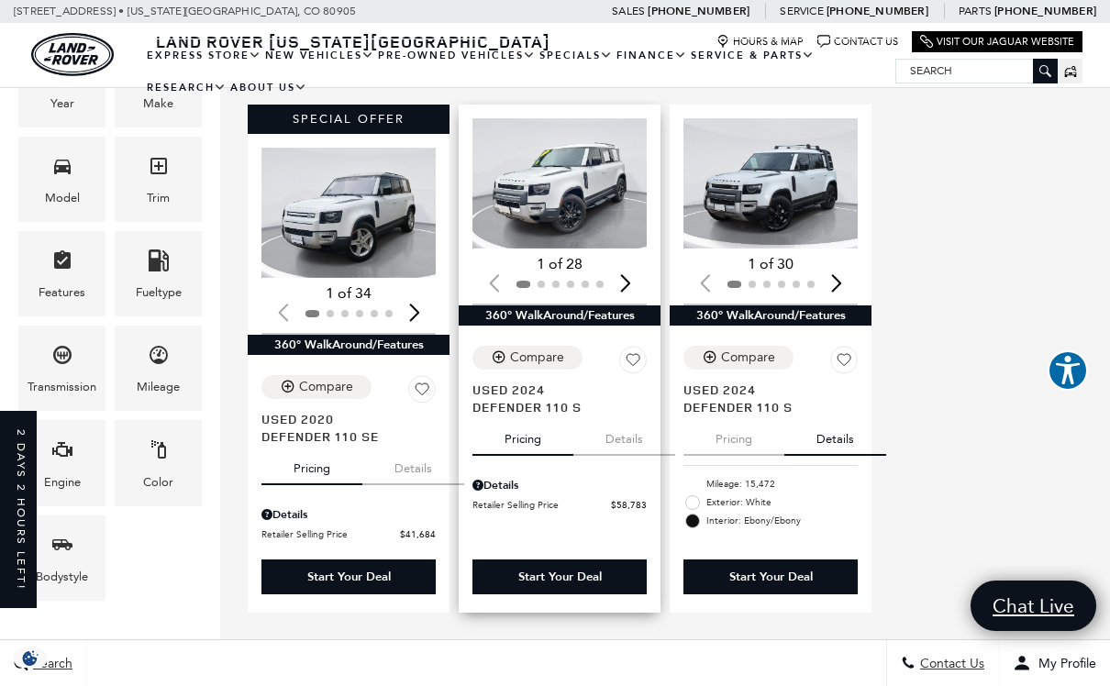
click at [636, 415] on button "Details" at bounding box center [624, 435] width 102 height 40
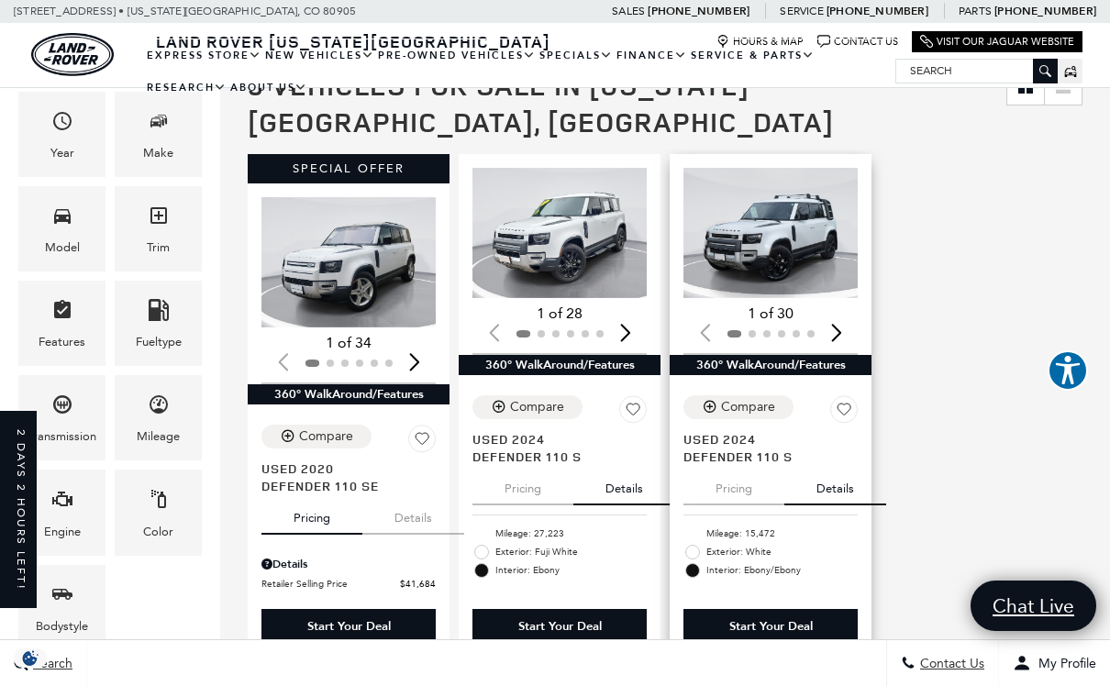
scroll to position [282, 0]
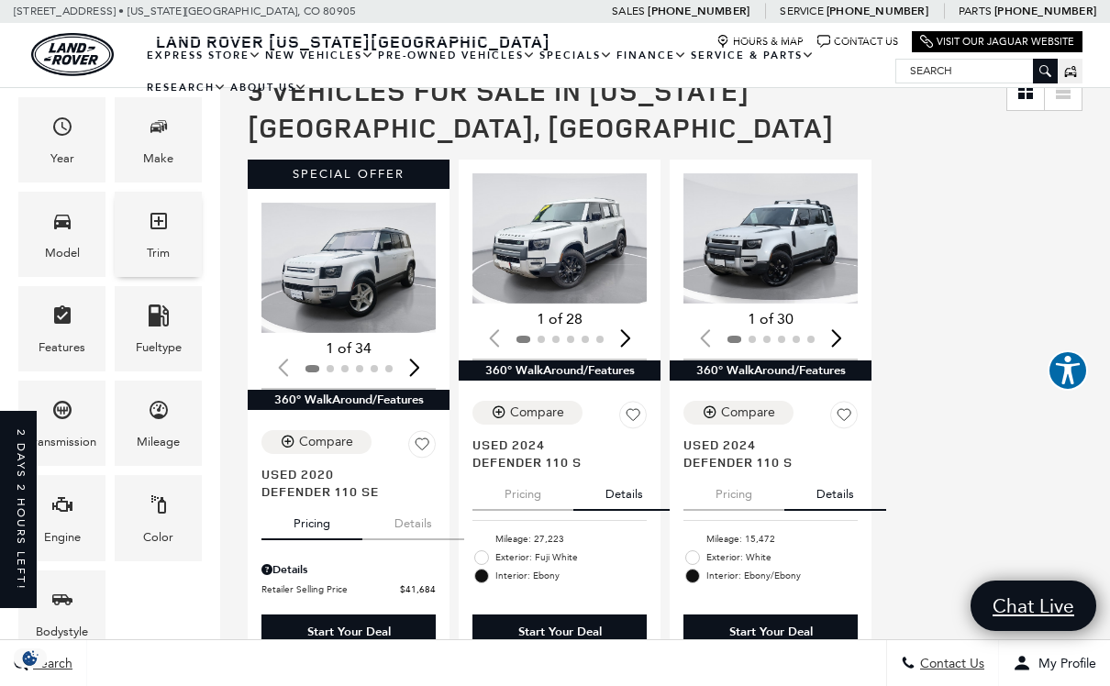
click at [172, 230] on div "Trim" at bounding box center [158, 234] width 87 height 85
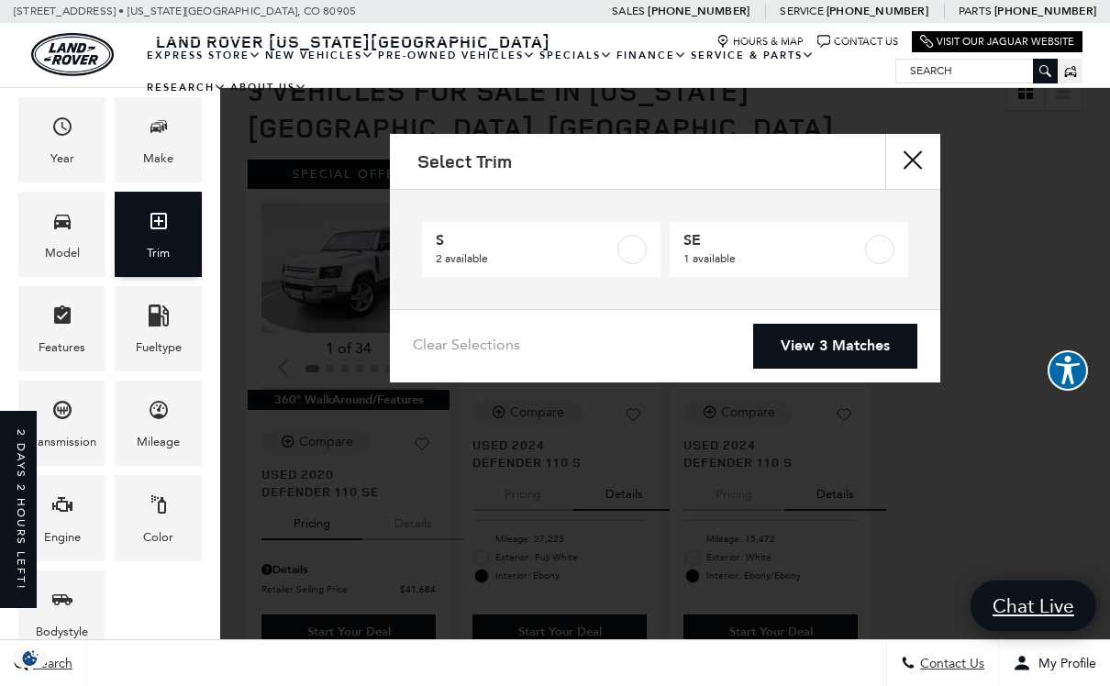
click at [172, 230] on div "Trim" at bounding box center [158, 234] width 87 height 85
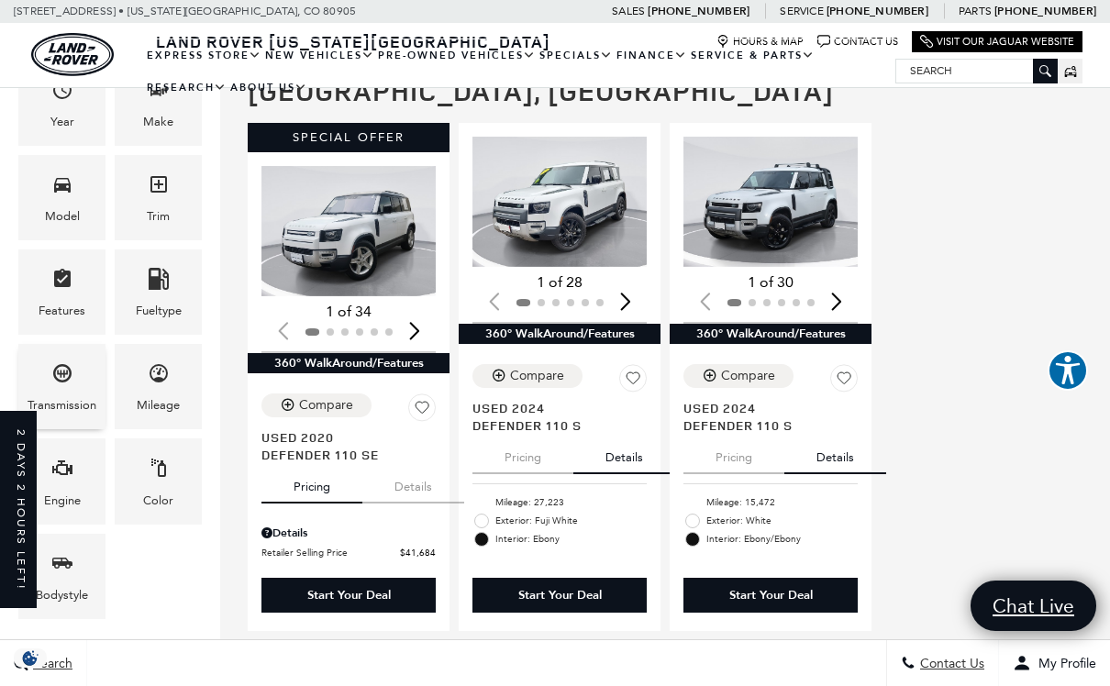
scroll to position [327, 0]
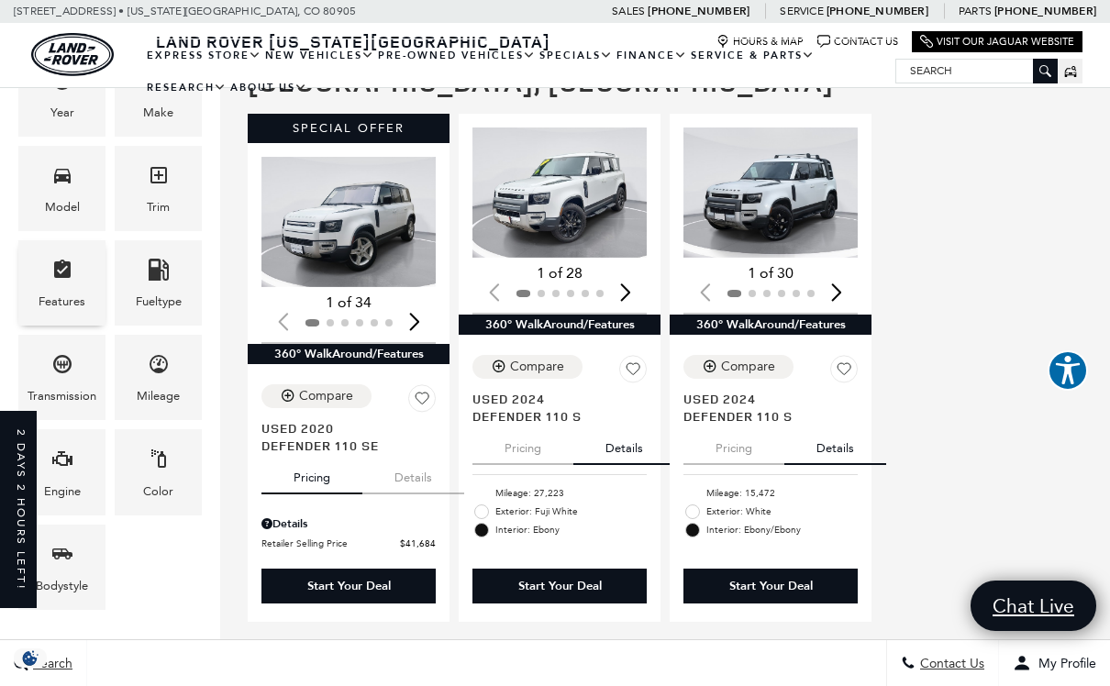
click at [75, 289] on div "Features" at bounding box center [61, 282] width 87 height 85
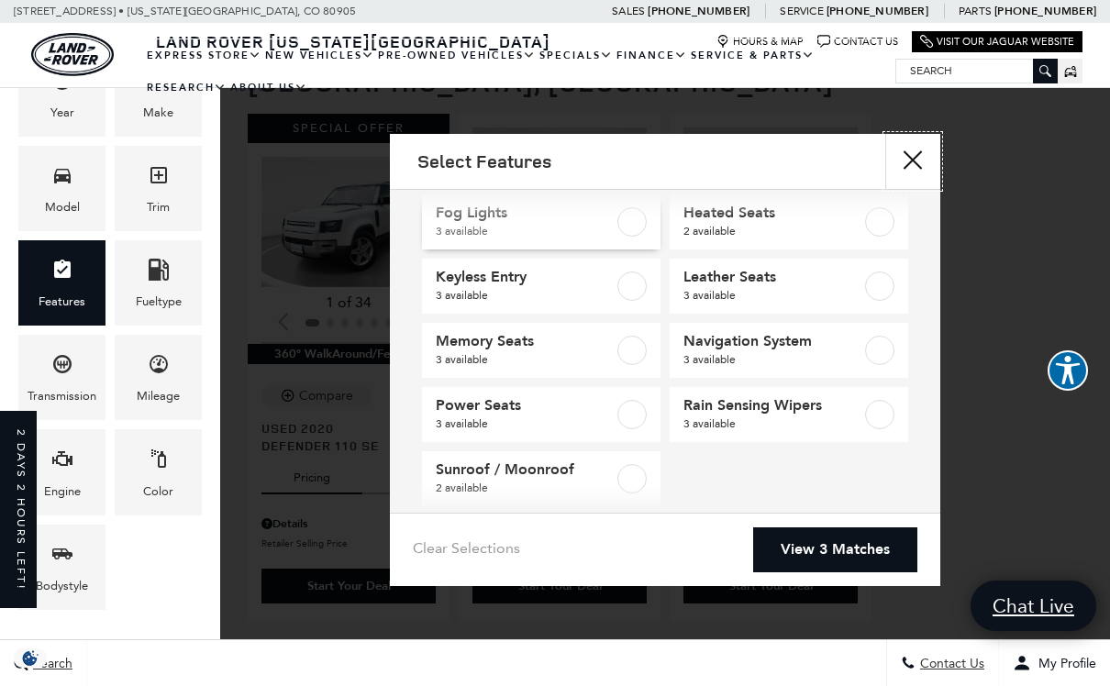
scroll to position [155, 0]
click at [629, 474] on label at bounding box center [631, 479] width 29 height 29
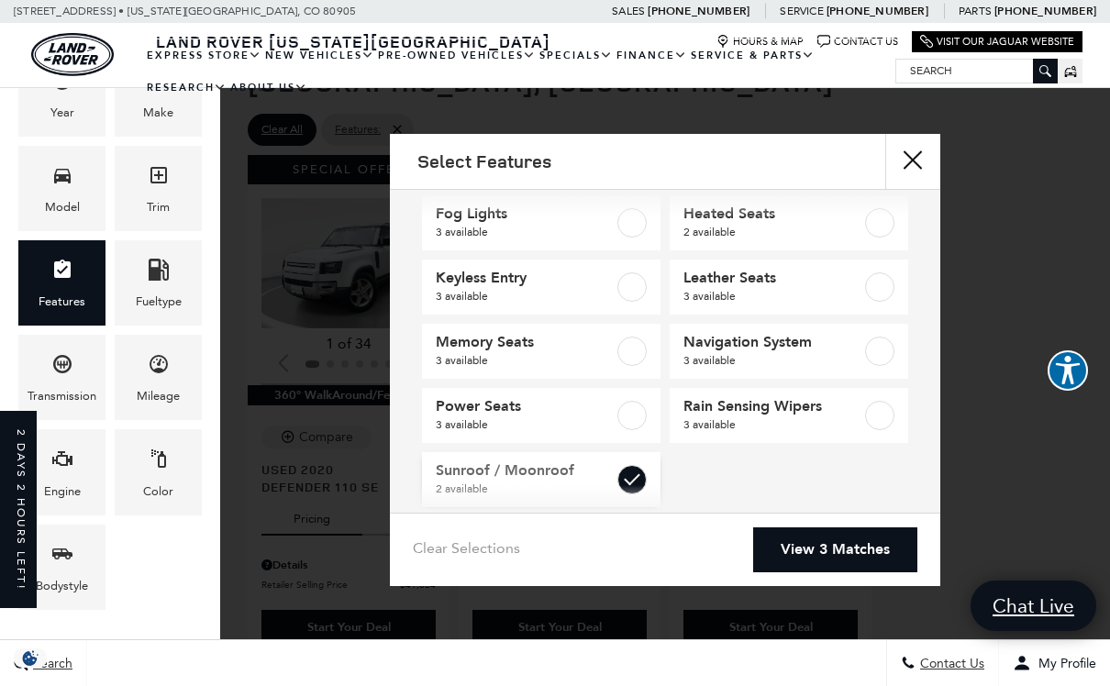
type input "$58,783"
checkbox input "true"
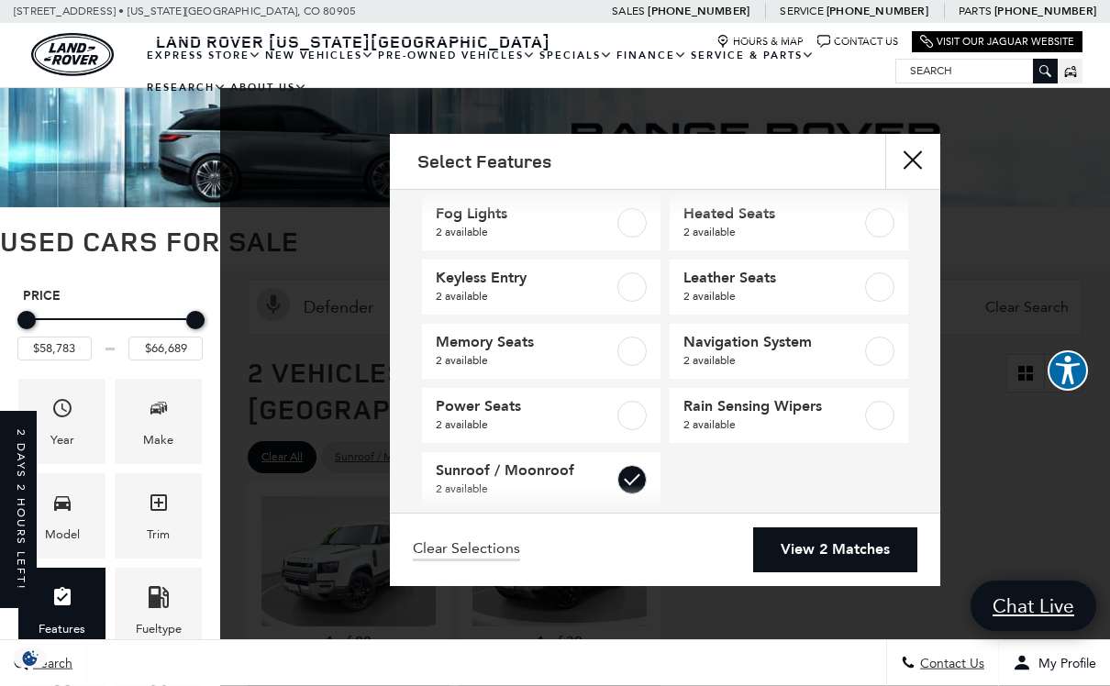
click at [815, 572] on link "View 2 Matches" at bounding box center [835, 549] width 164 height 45
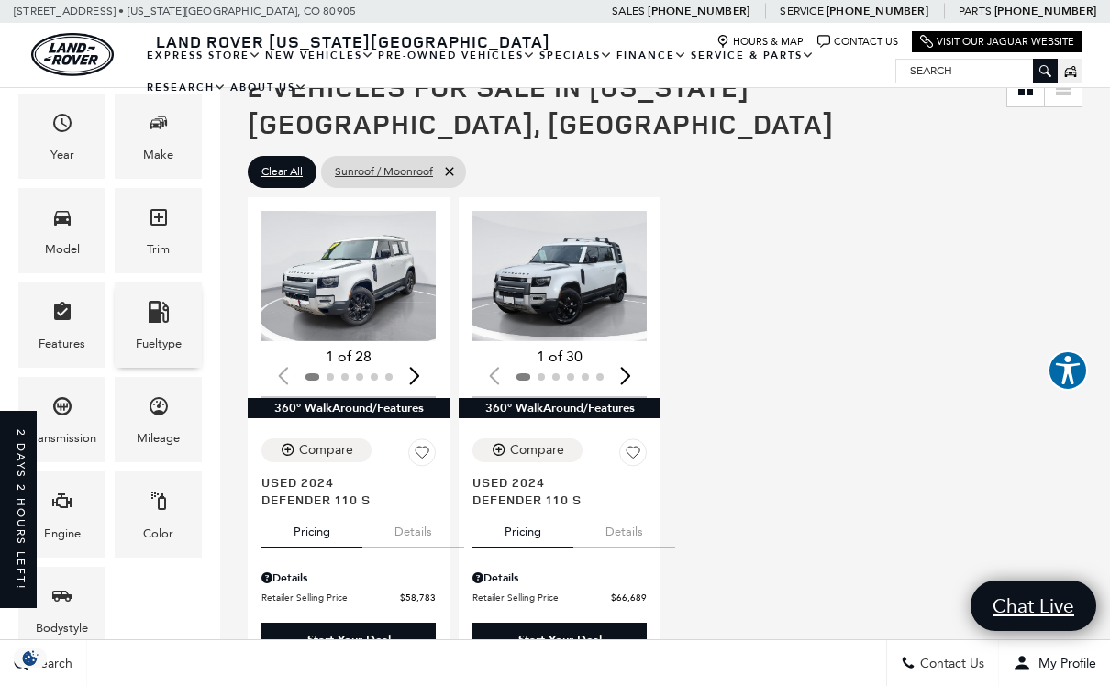
scroll to position [308, 0]
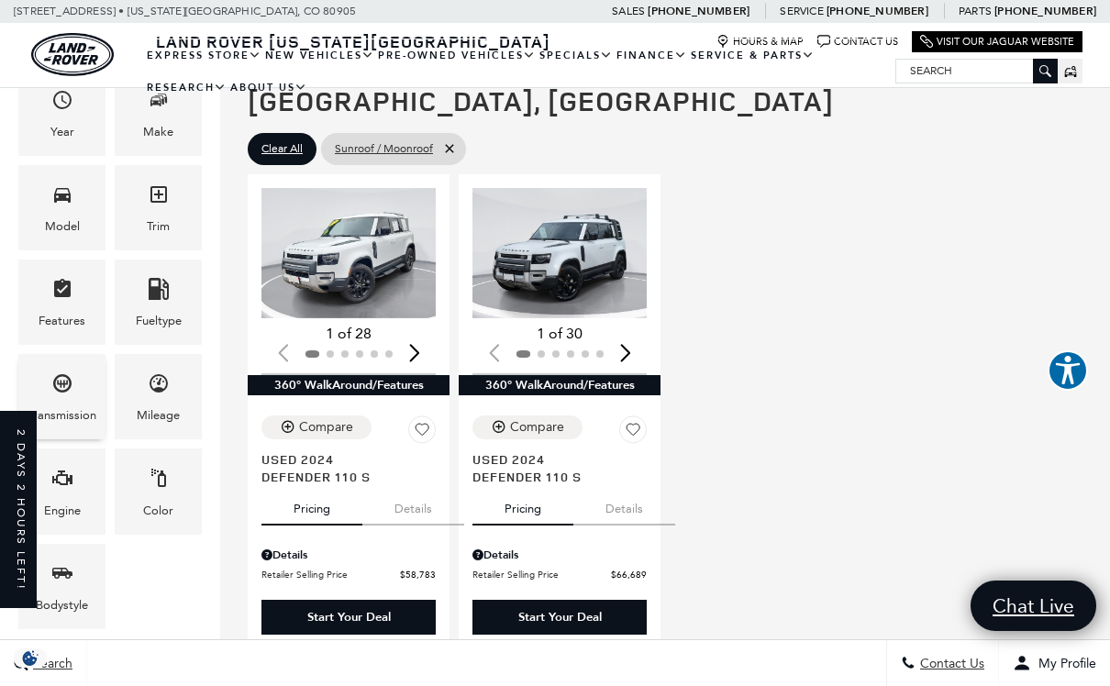
click at [85, 410] on div "Transmission" at bounding box center [62, 415] width 69 height 20
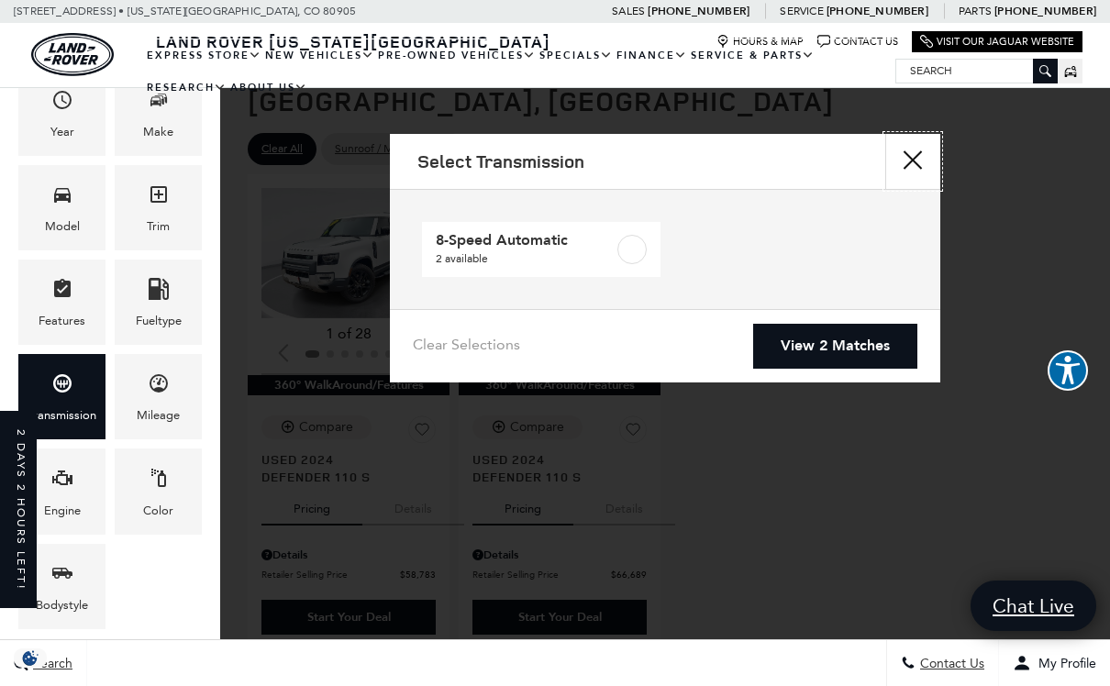
click at [933, 156] on button "Close" at bounding box center [912, 161] width 55 height 55
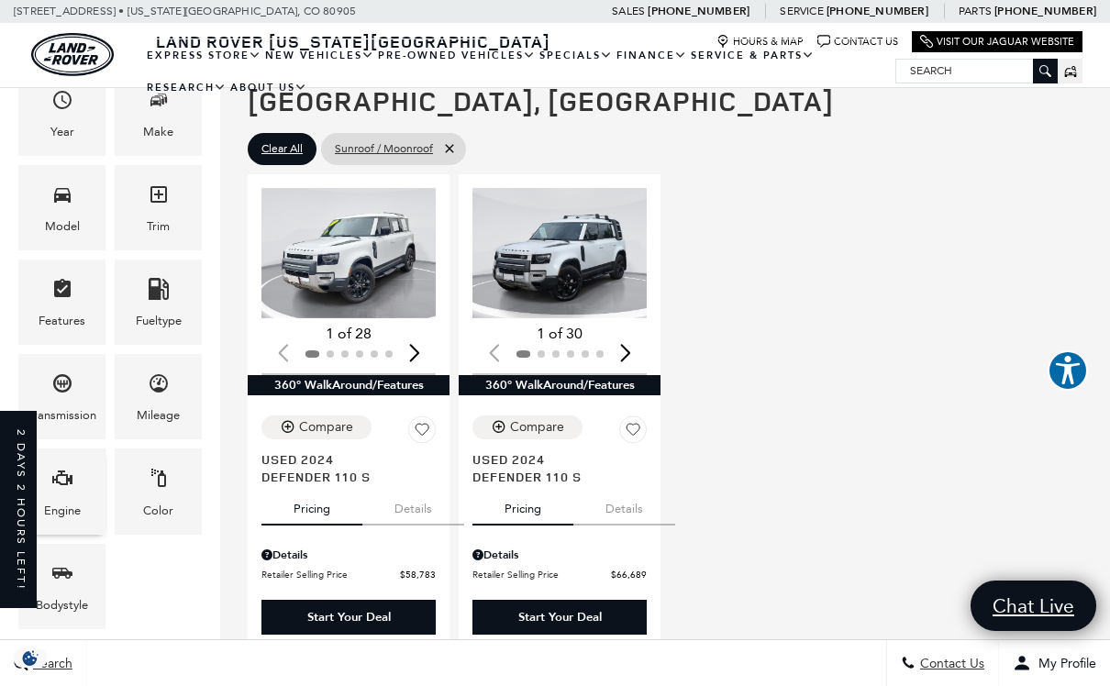
click at [70, 500] on span "Engine" at bounding box center [62, 481] width 22 height 38
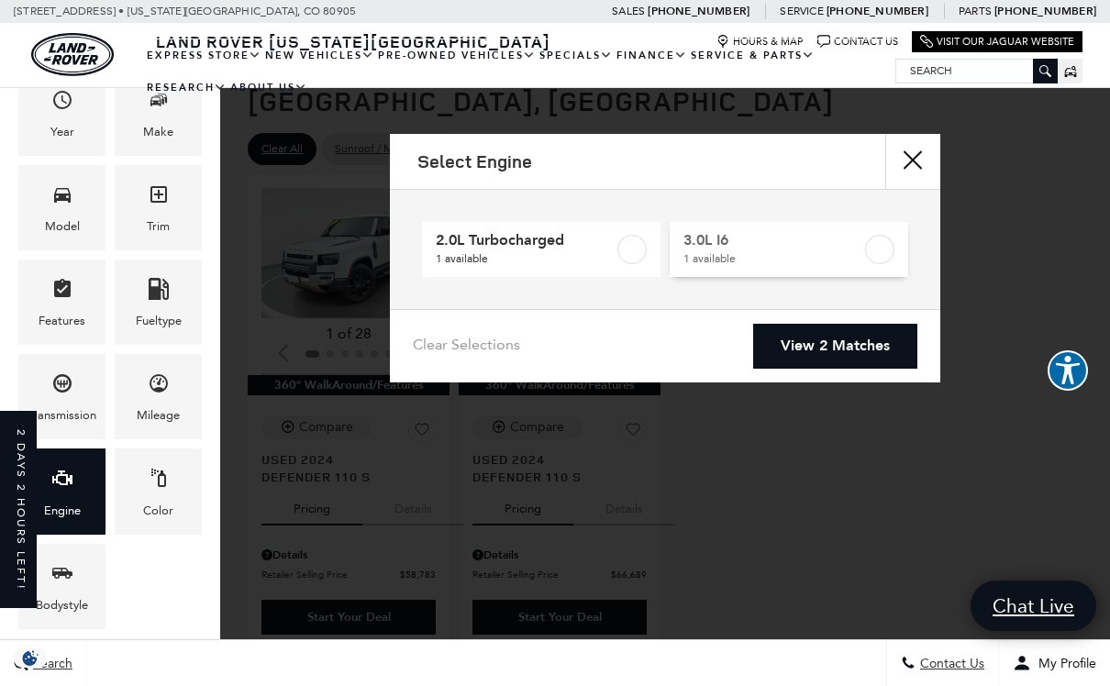
click at [832, 233] on span "3.0L I6" at bounding box center [773, 240] width 180 height 18
type input "$66,689"
checkbox input "true"
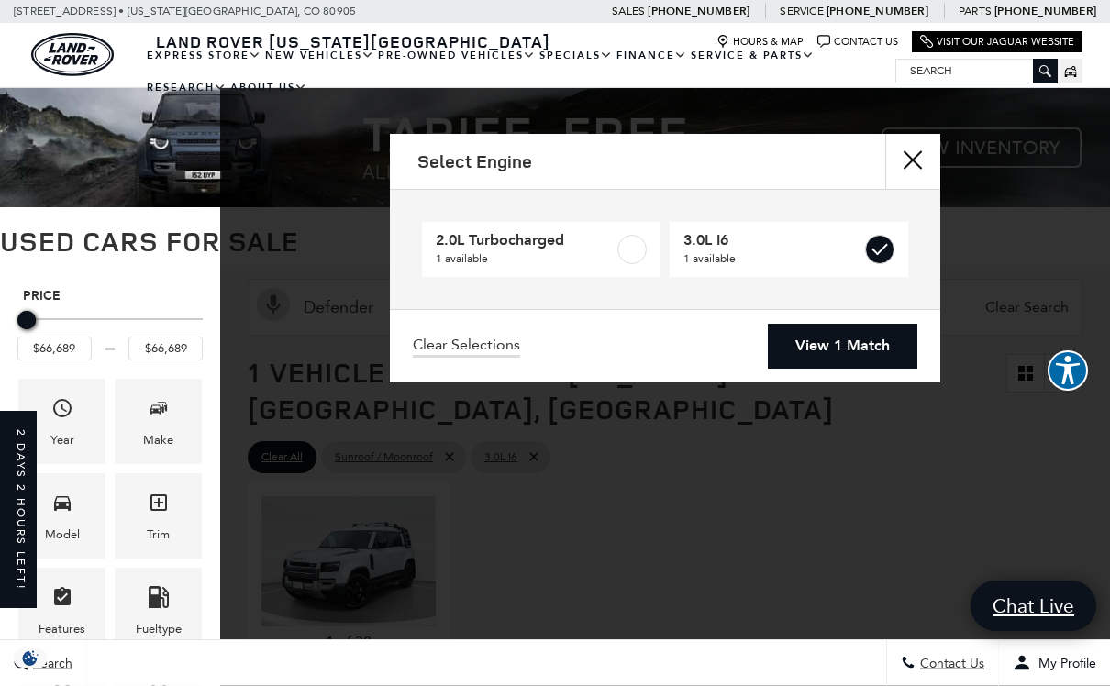
scroll to position [3, 0]
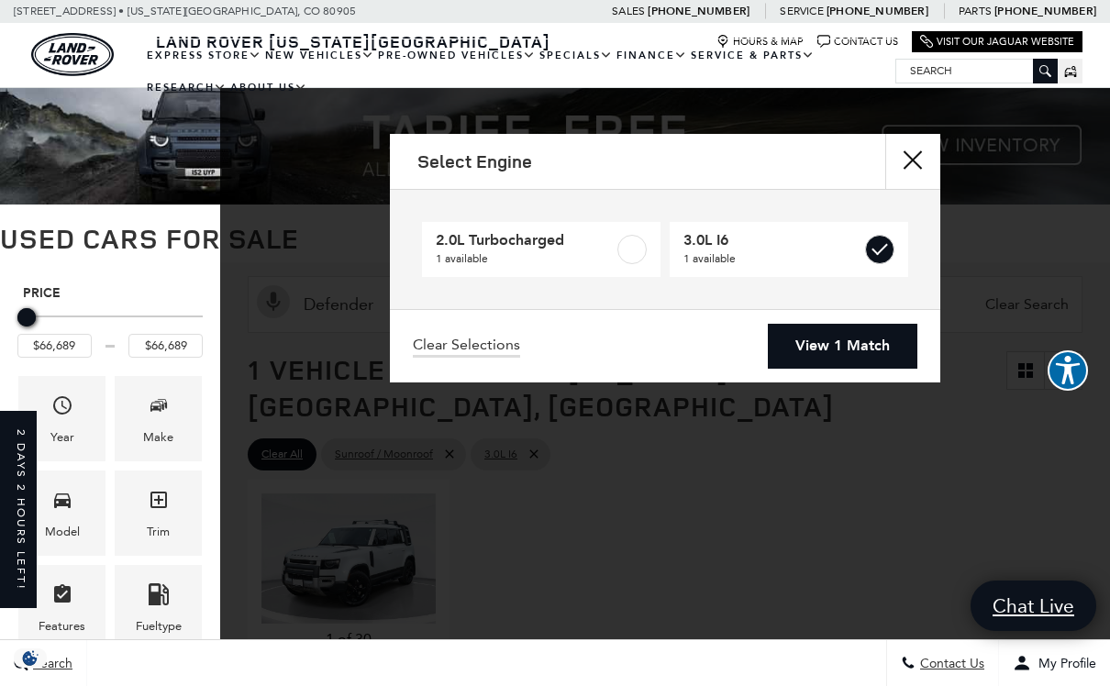
click at [831, 336] on link "View 1 Match" at bounding box center [842, 346] width 149 height 45
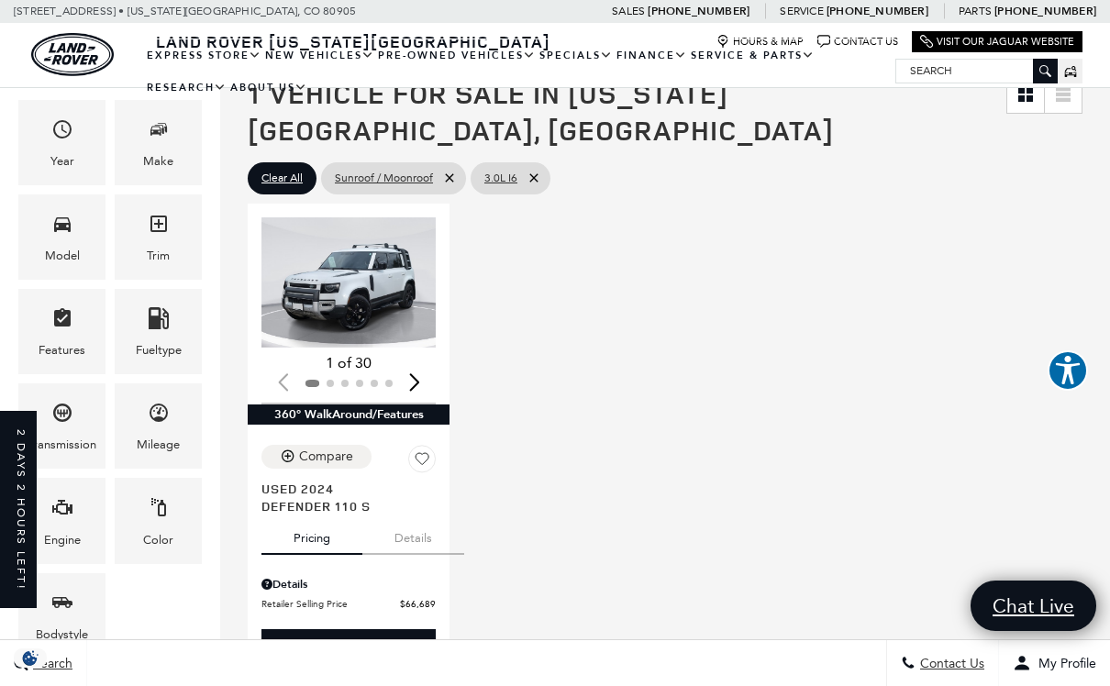
scroll to position [337, 0]
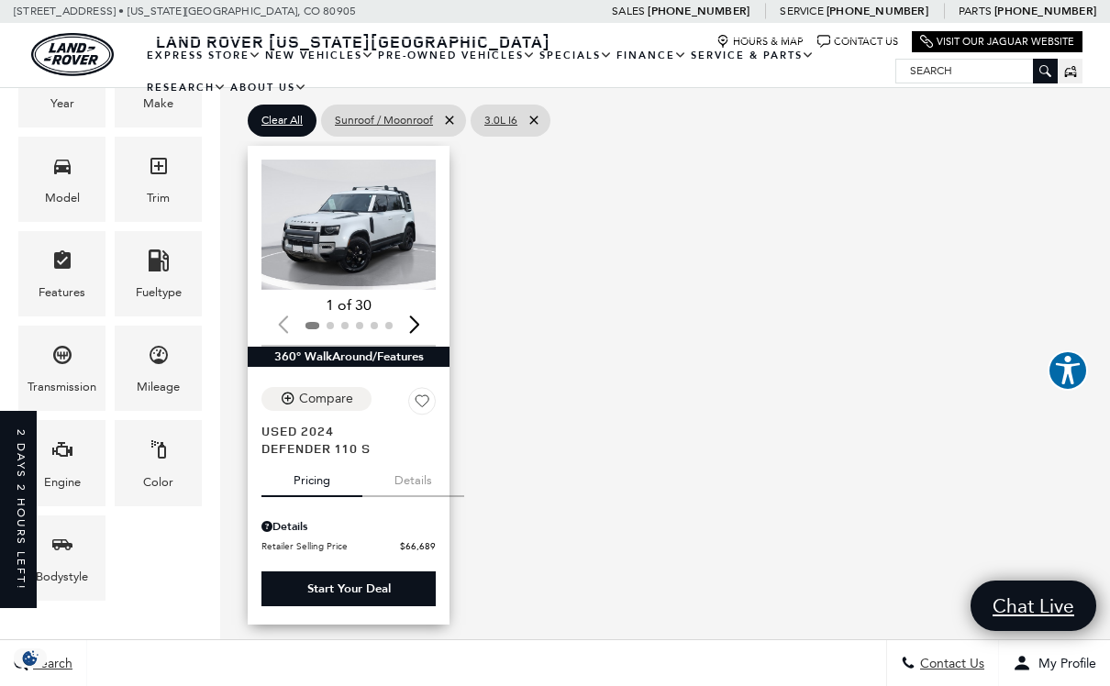
click at [415, 304] on div "Next slide" at bounding box center [414, 324] width 25 height 40
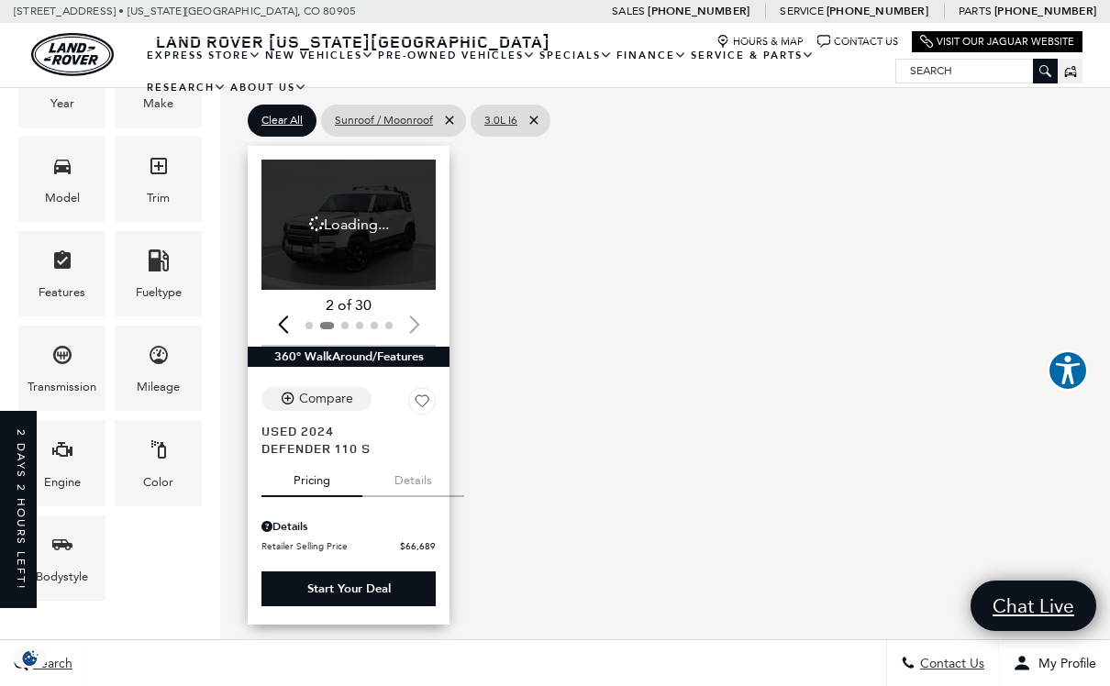
click at [415, 315] on div at bounding box center [348, 325] width 174 height 20
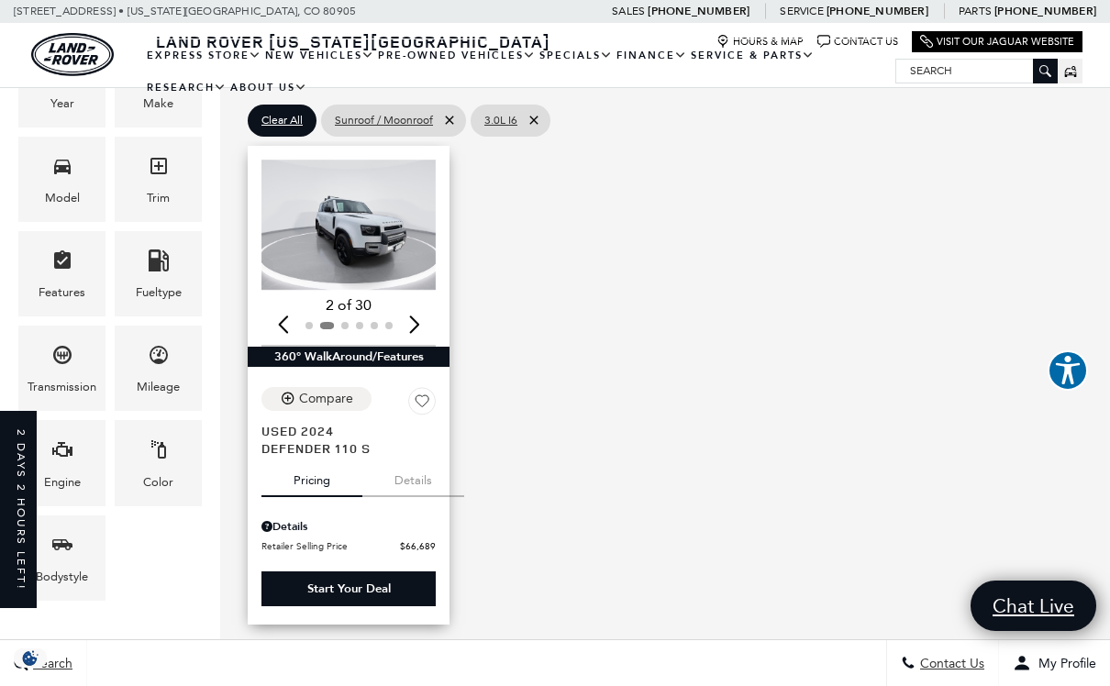
click at [415, 304] on div "Next slide" at bounding box center [414, 324] width 25 height 40
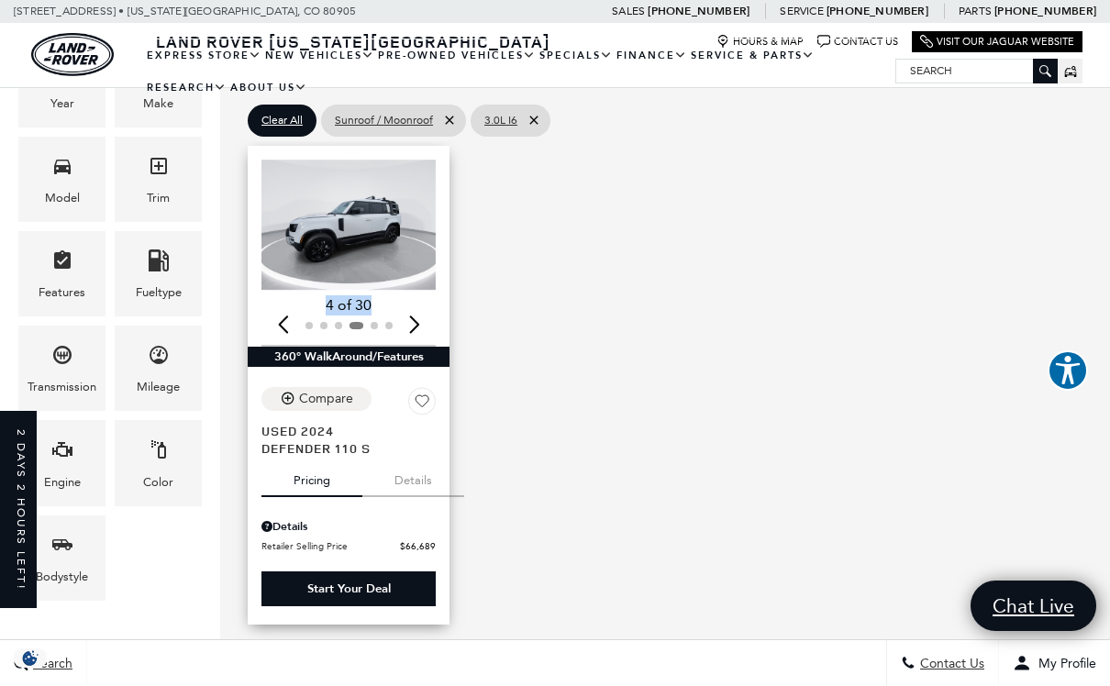
click at [415, 304] on div "Next slide" at bounding box center [414, 324] width 25 height 40
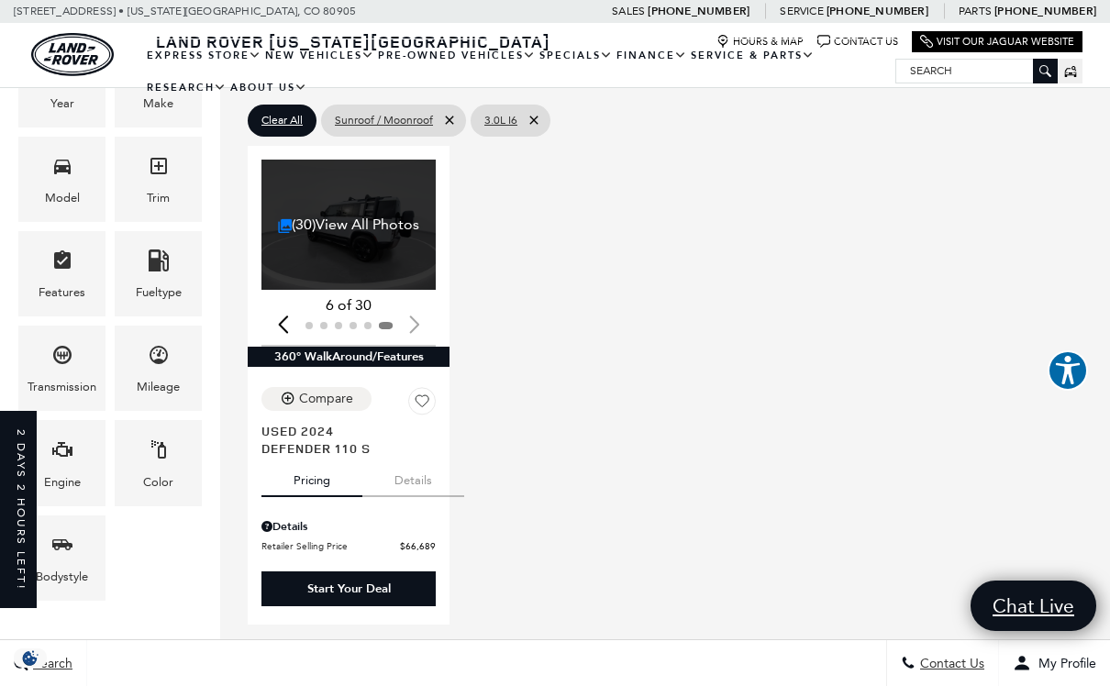
click at [415, 315] on div at bounding box center [348, 325] width 174 height 20
click at [414, 315] on div at bounding box center [348, 325] width 174 height 20
click at [399, 216] on link "(30) View All Photos" at bounding box center [349, 224] width 142 height 17
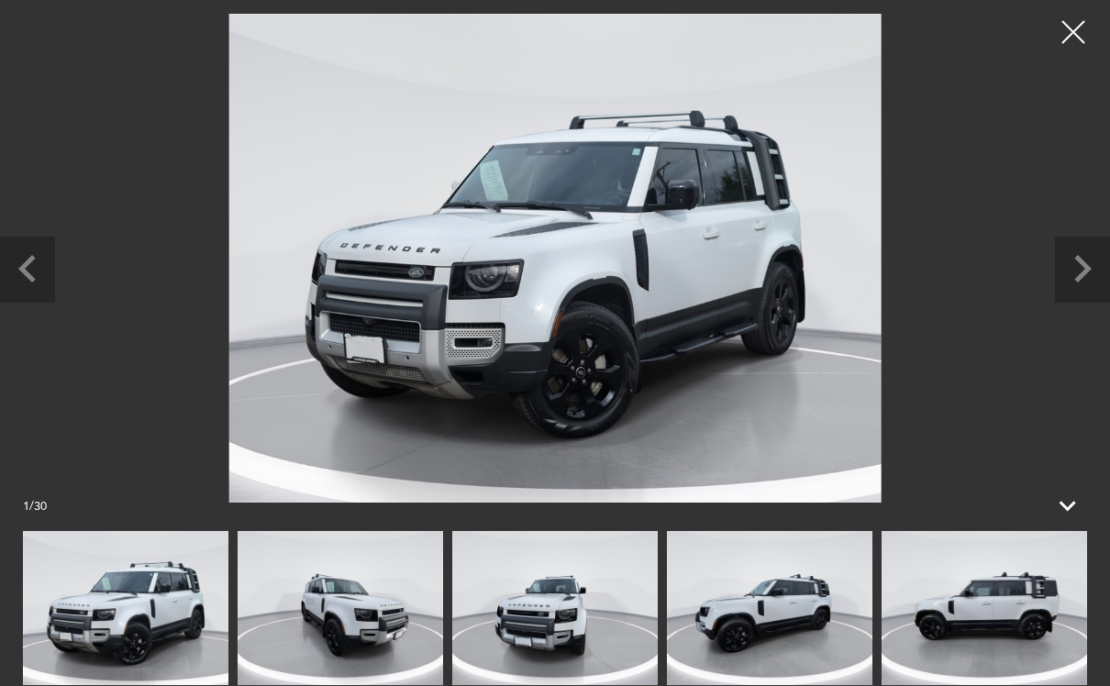
click at [950, 617] on img at bounding box center [983, 608] width 205 height 154
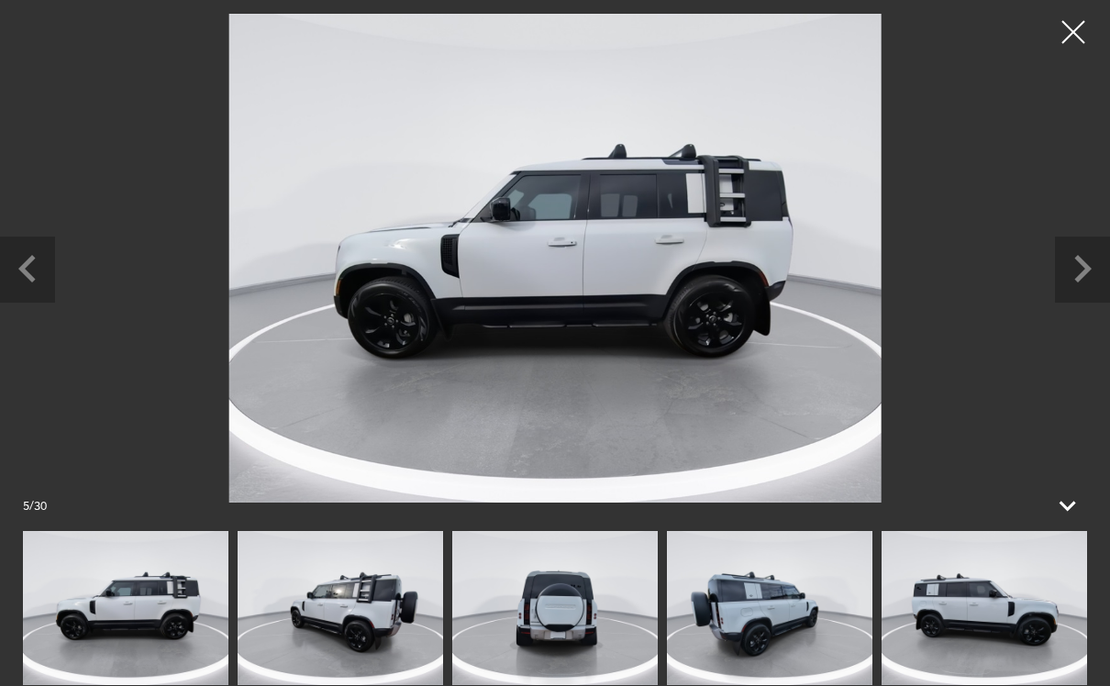
click at [979, 616] on img at bounding box center [983, 608] width 205 height 154
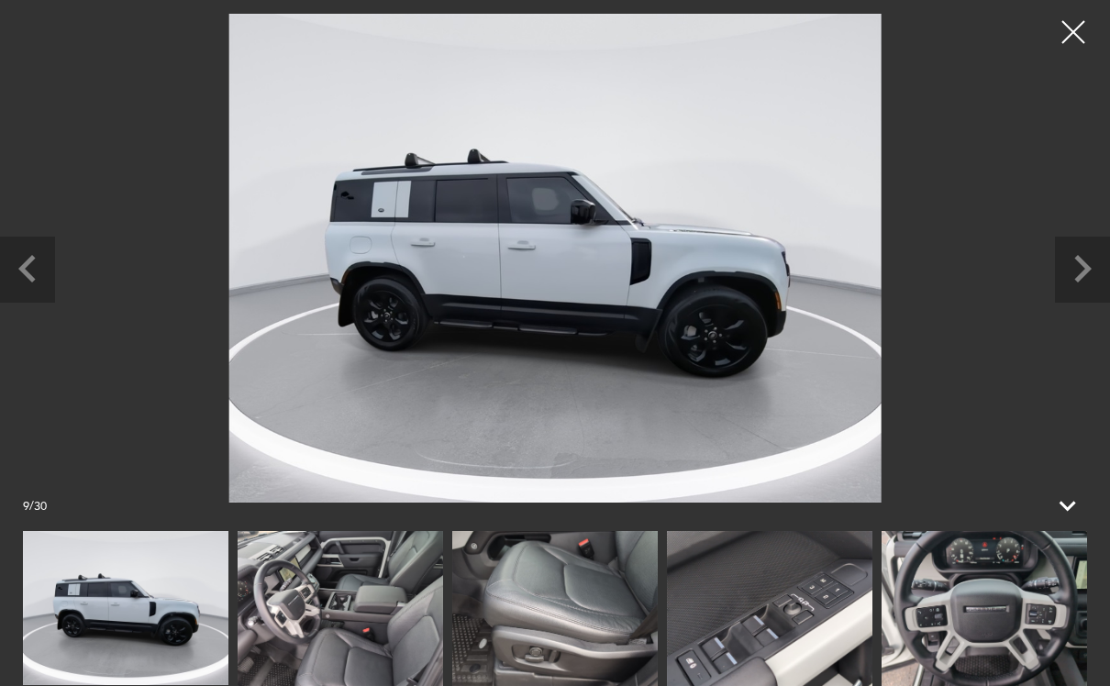
click at [390, 629] on img at bounding box center [340, 608] width 205 height 155
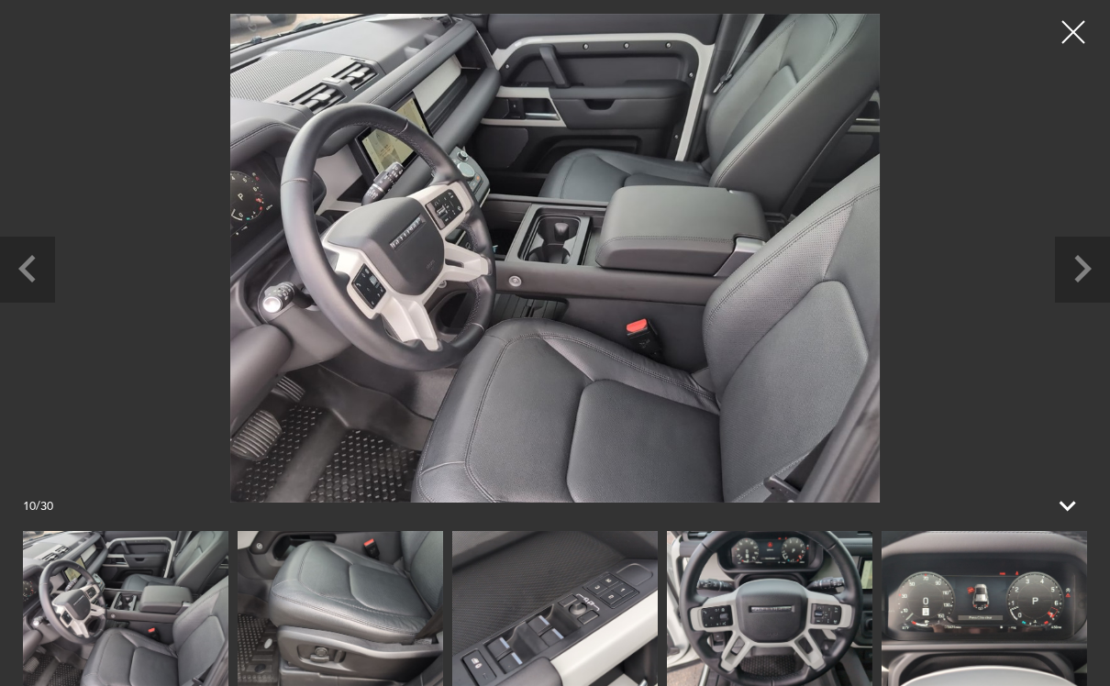
click at [380, 640] on img at bounding box center [340, 608] width 205 height 155
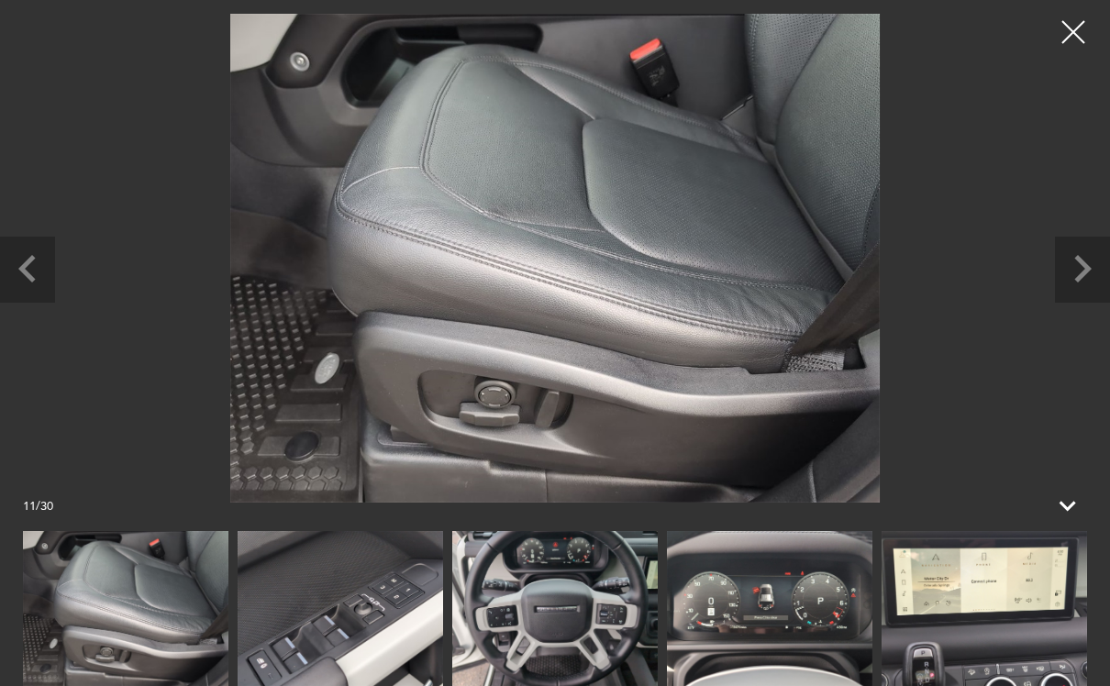
click at [380, 640] on img at bounding box center [340, 608] width 205 height 155
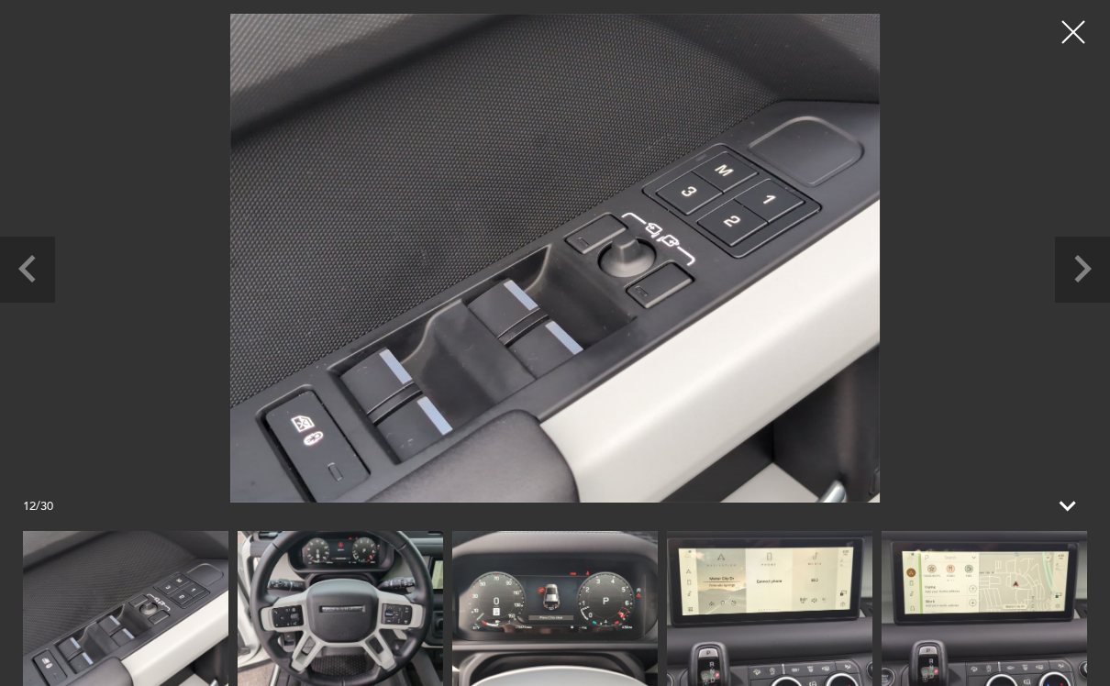
click at [345, 626] on img at bounding box center [340, 608] width 205 height 155
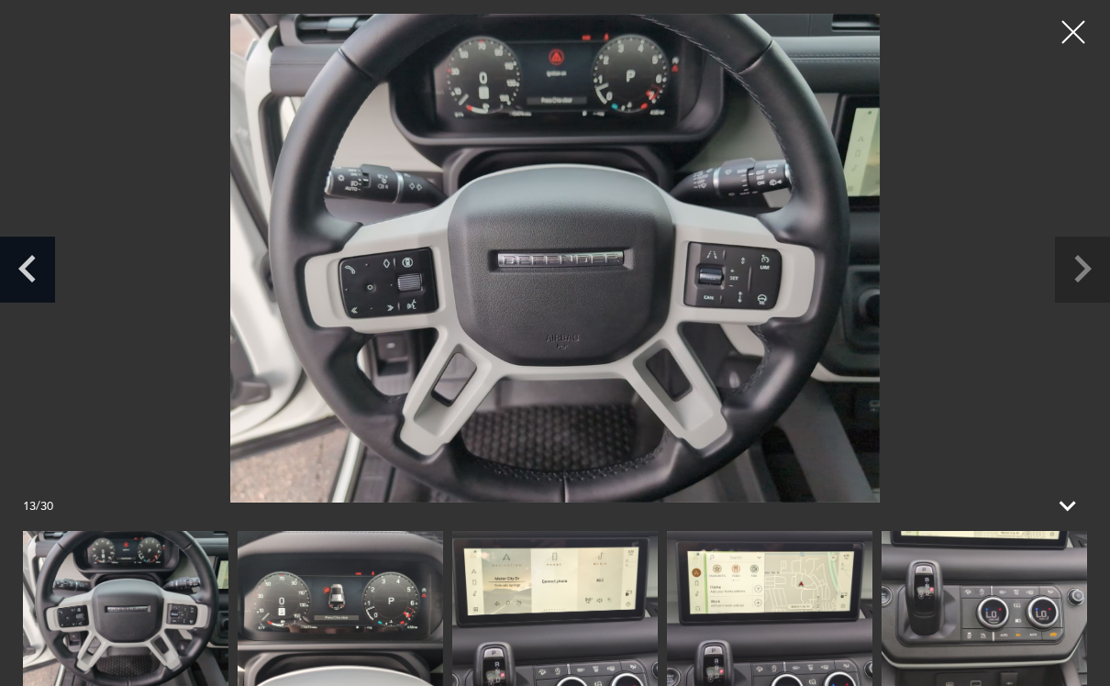
click at [38, 275] on icon "Previous slide" at bounding box center [27, 267] width 55 height 60
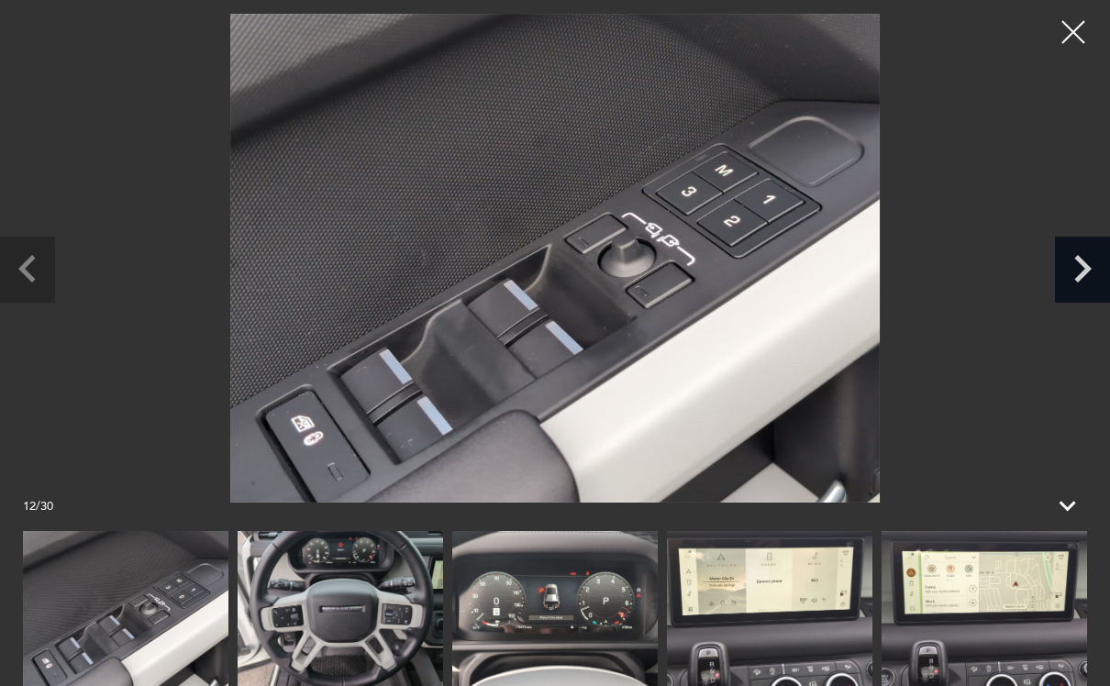
click at [1076, 277] on icon "Next slide" at bounding box center [1082, 267] width 55 height 60
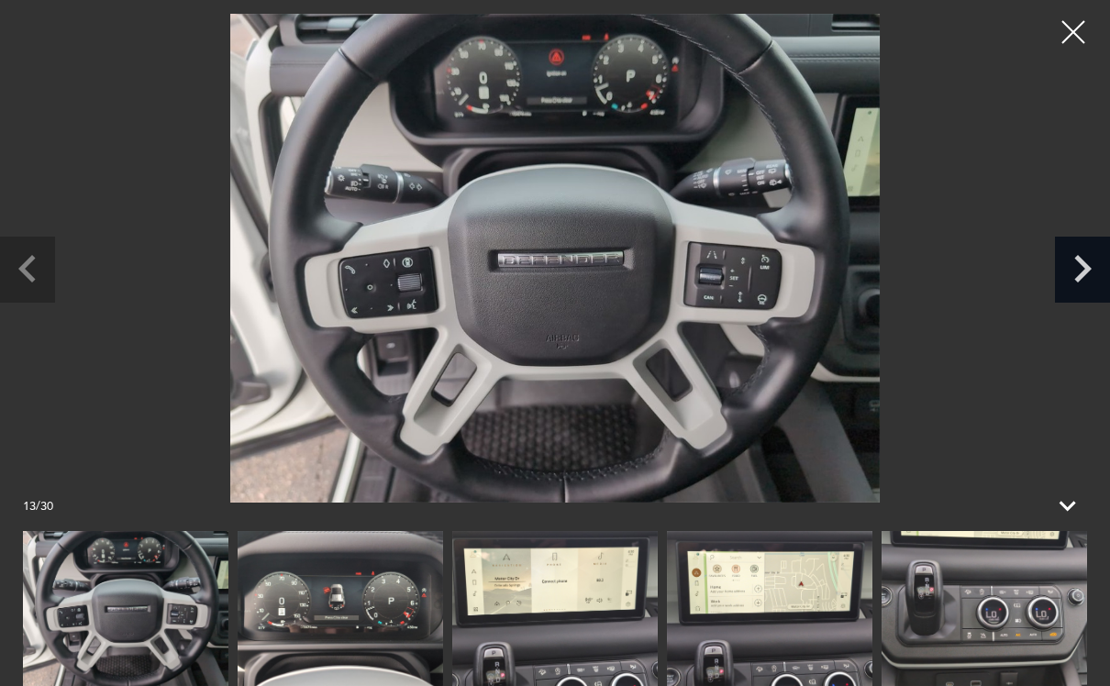
click at [1076, 277] on icon "Next slide" at bounding box center [1082, 267] width 55 height 60
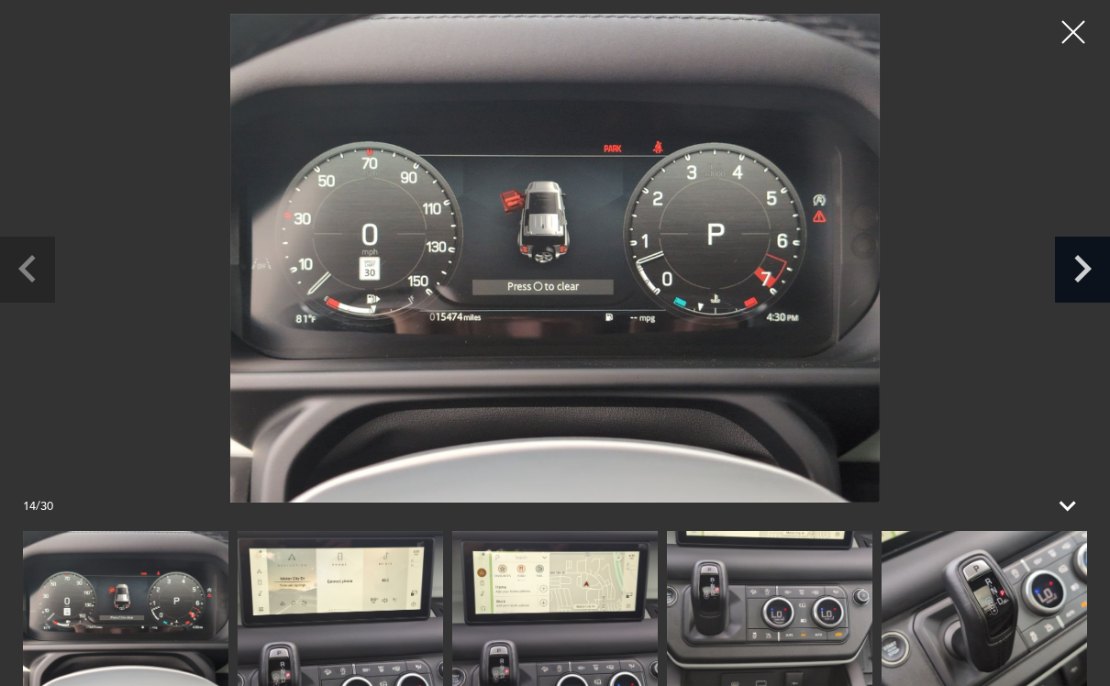
click at [1076, 262] on icon "Next slide" at bounding box center [1082, 267] width 55 height 60
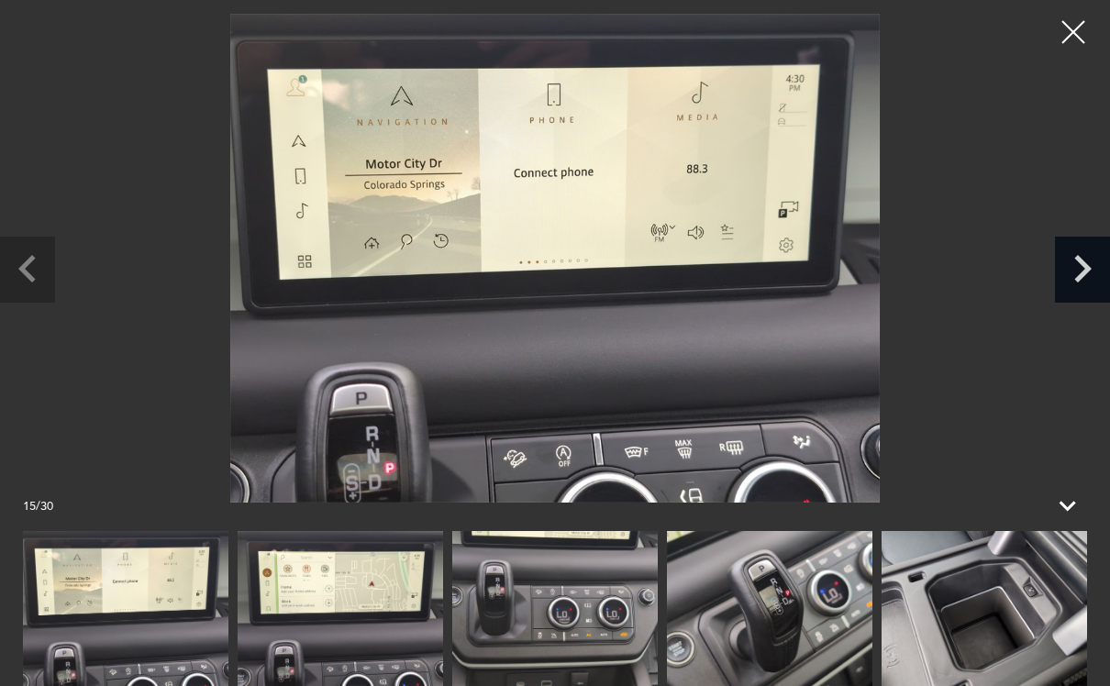
click at [1078, 269] on icon "Next slide" at bounding box center [1082, 269] width 17 height 28
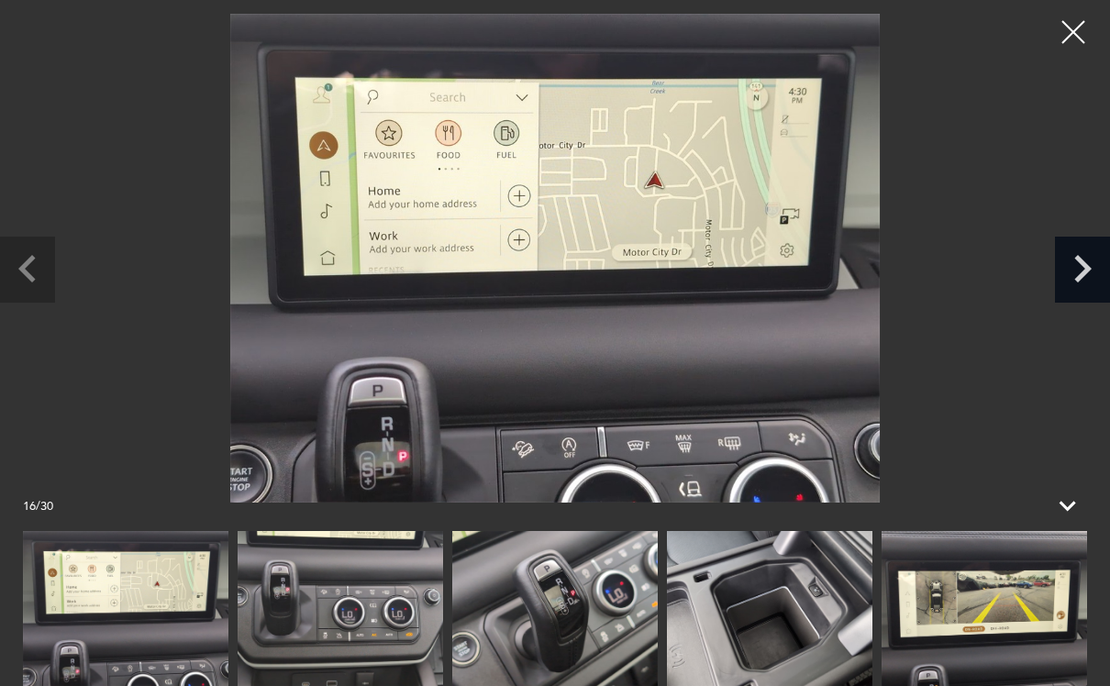
click at [1078, 269] on icon "Next slide" at bounding box center [1082, 269] width 17 height 28
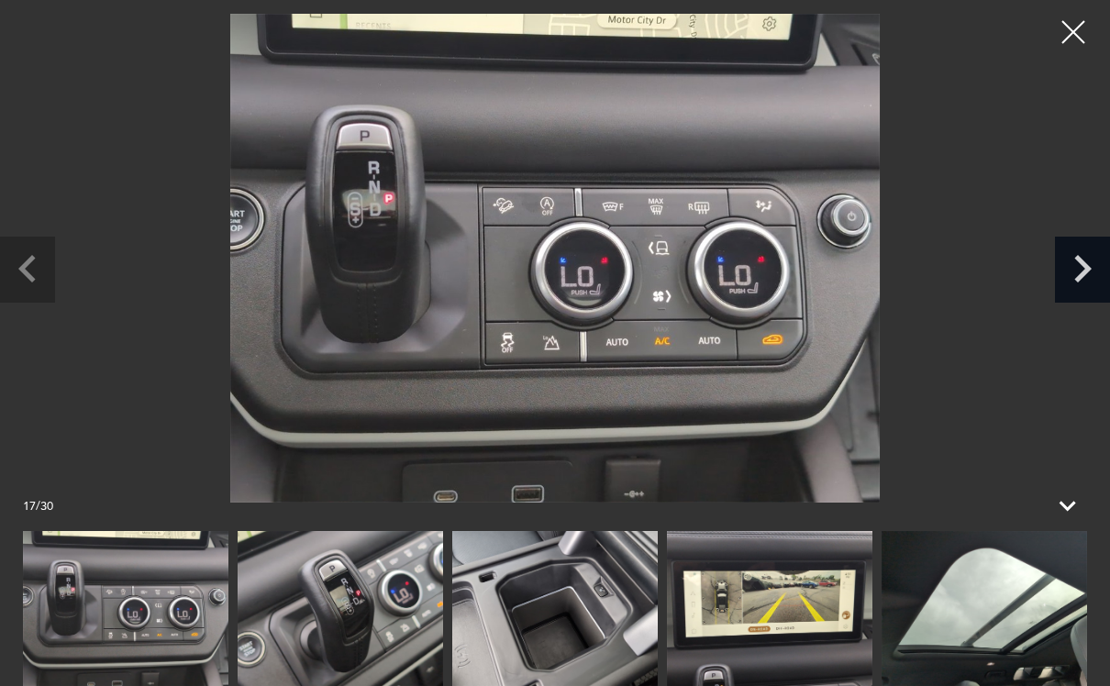
click at [1078, 269] on icon "Next slide" at bounding box center [1082, 269] width 17 height 28
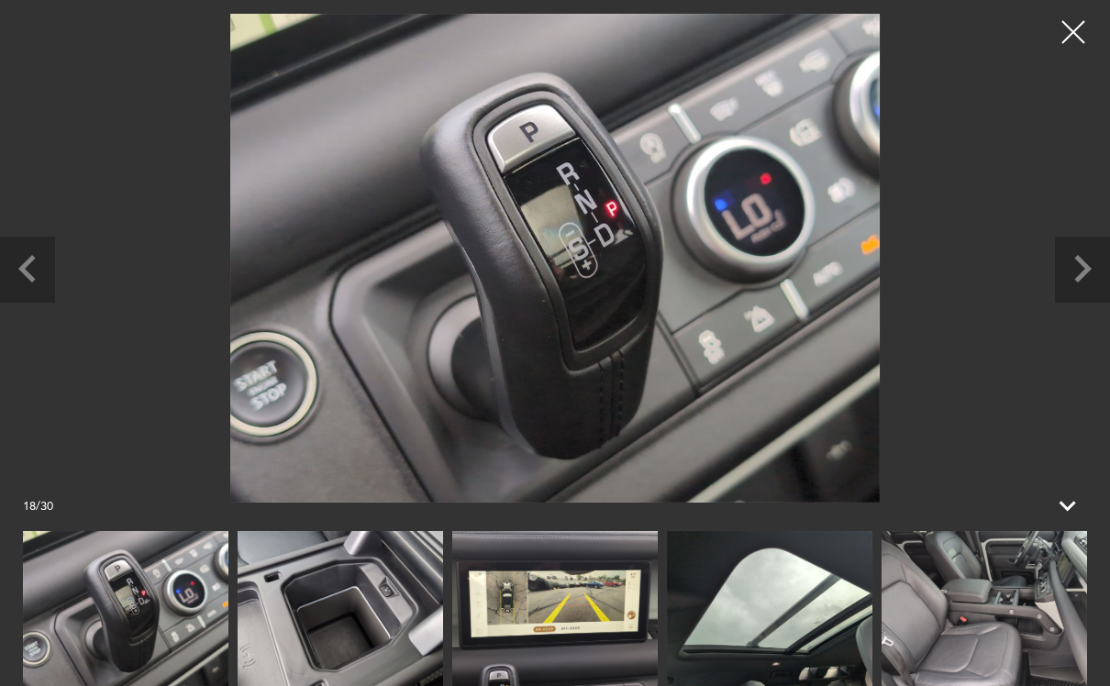
click at [1067, 47] on div at bounding box center [1073, 32] width 46 height 46
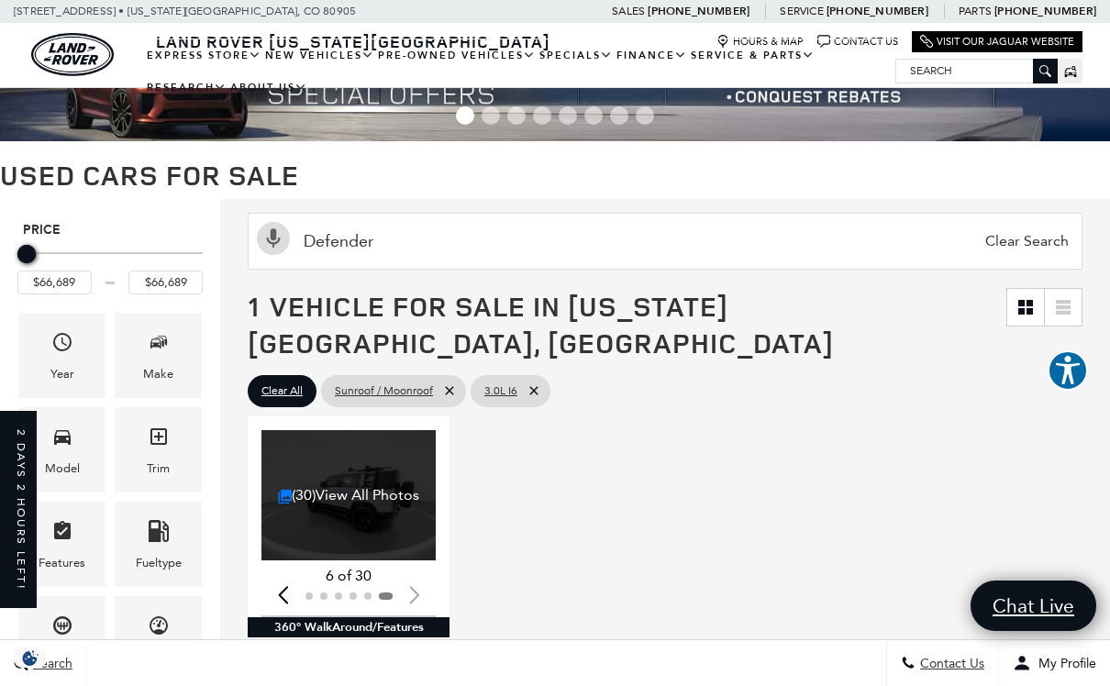
scroll to position [0, 0]
